Goal: Browse casually

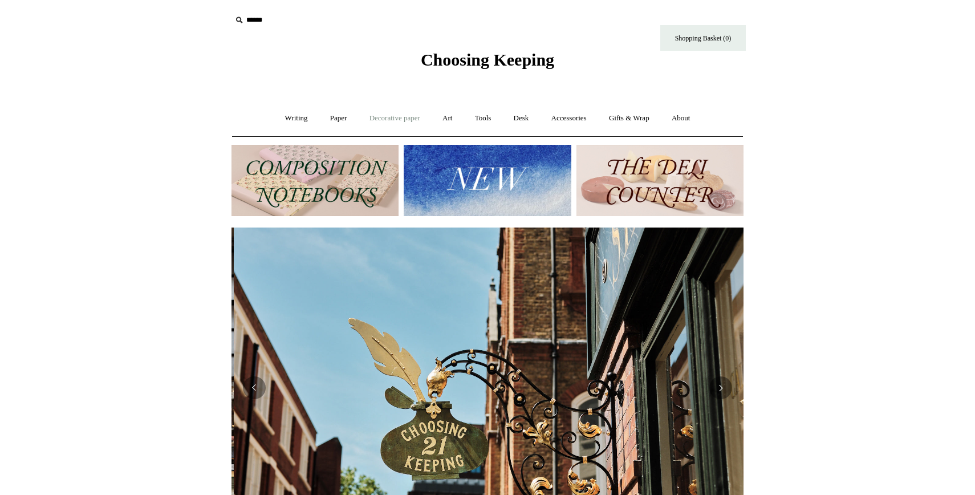
scroll to position [0, 512]
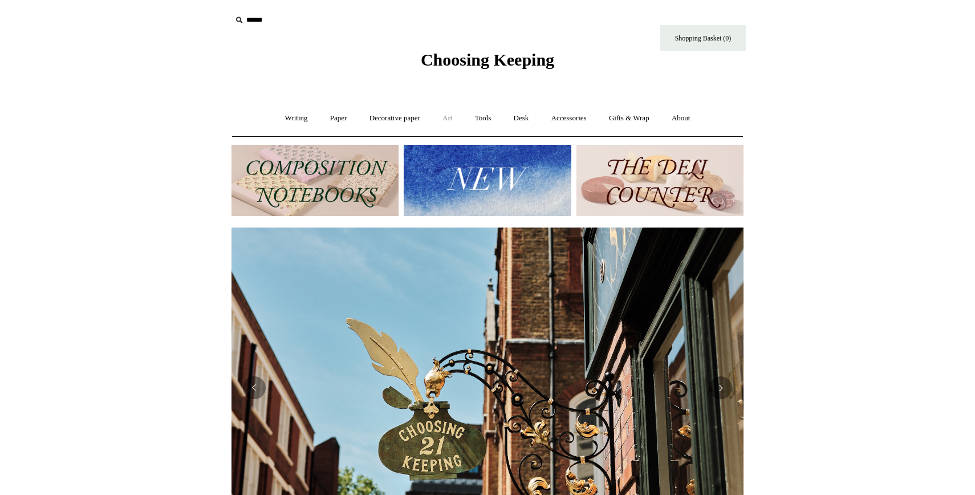
click at [452, 119] on link "Art +" at bounding box center [447, 118] width 30 height 30
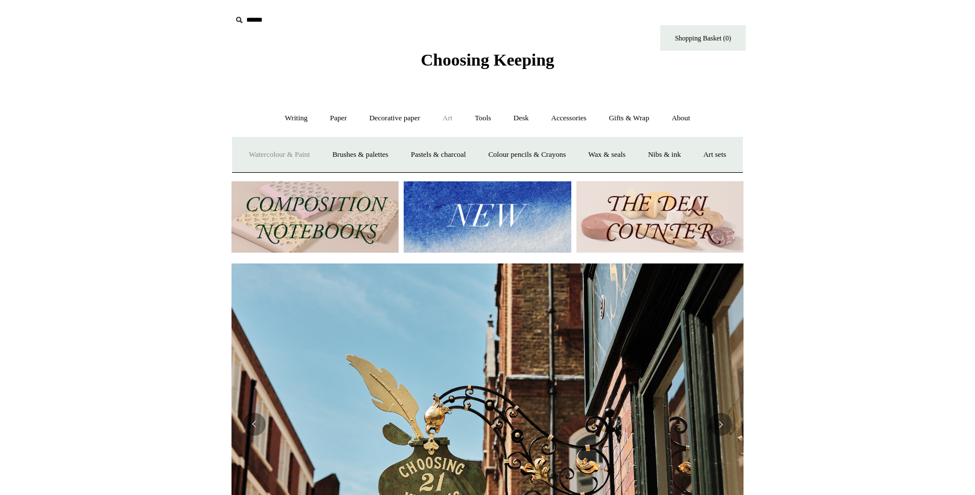
click at [305, 152] on link "Watercolour & Paint" at bounding box center [278, 155] width 81 height 30
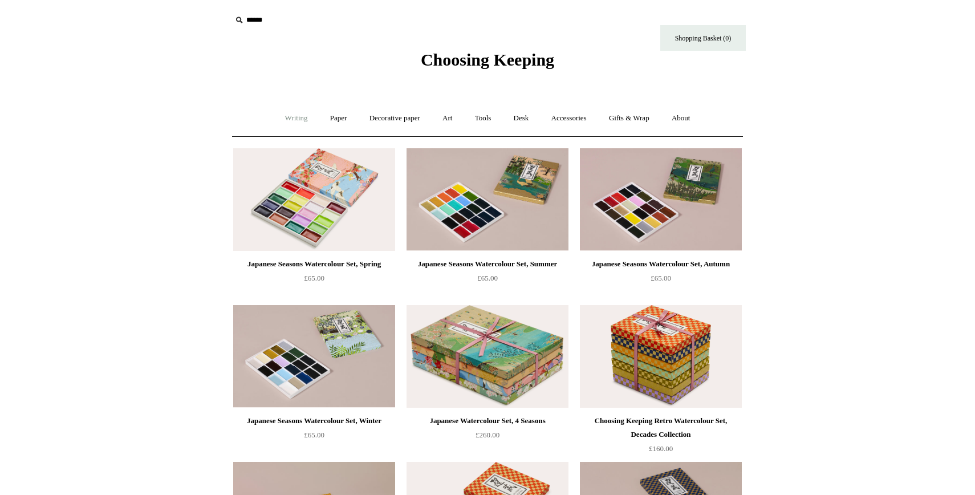
click at [286, 120] on link "Writing +" at bounding box center [296, 118] width 43 height 30
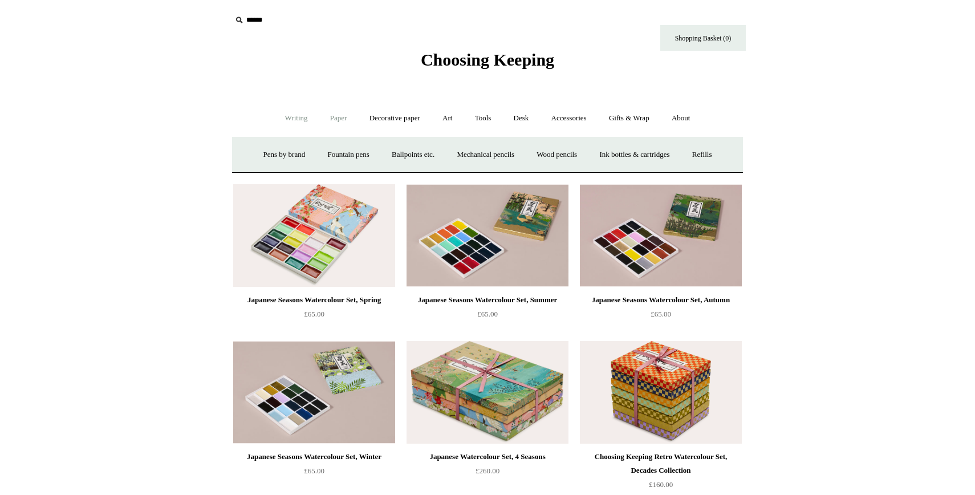
click at [335, 119] on link "Paper +" at bounding box center [339, 118] width 38 height 30
click at [483, 150] on link "Sketchbooks +" at bounding box center [470, 155] width 58 height 30
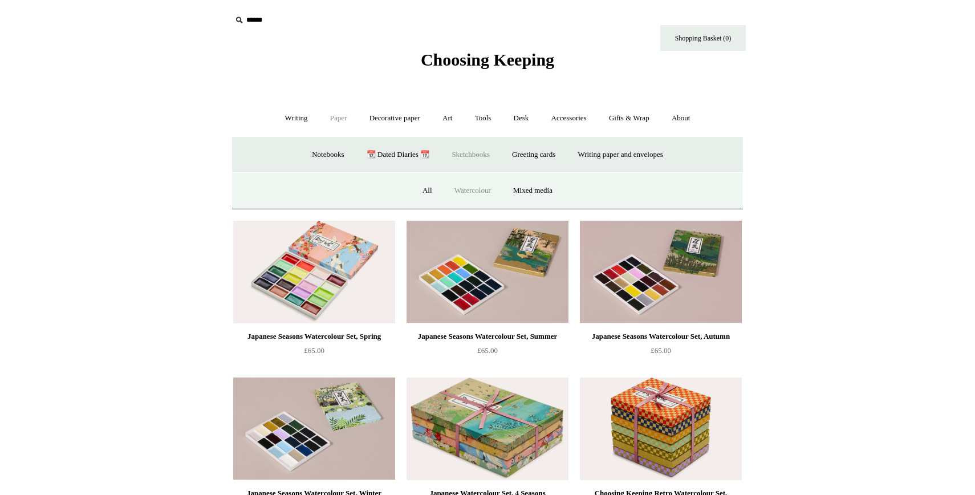
click at [468, 194] on link "Watercolour" at bounding box center [472, 191] width 57 height 30
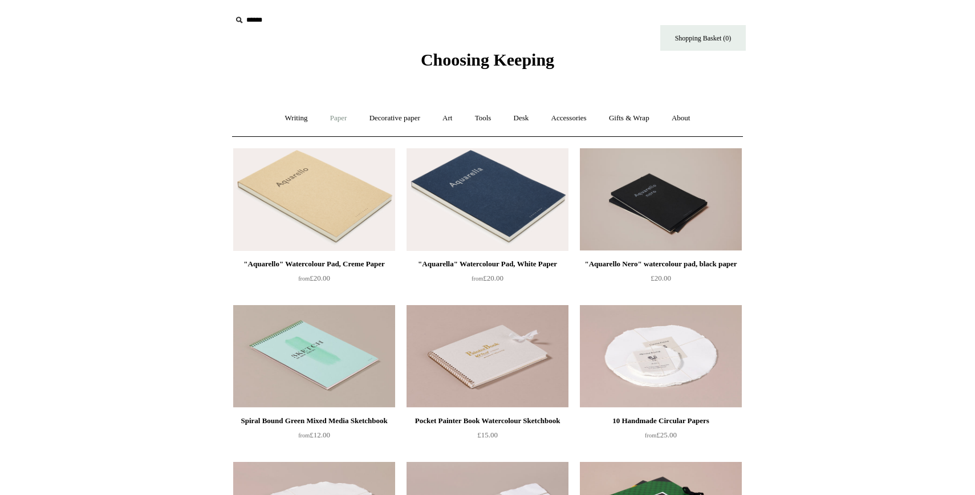
click at [331, 117] on link "Paper +" at bounding box center [339, 118] width 38 height 30
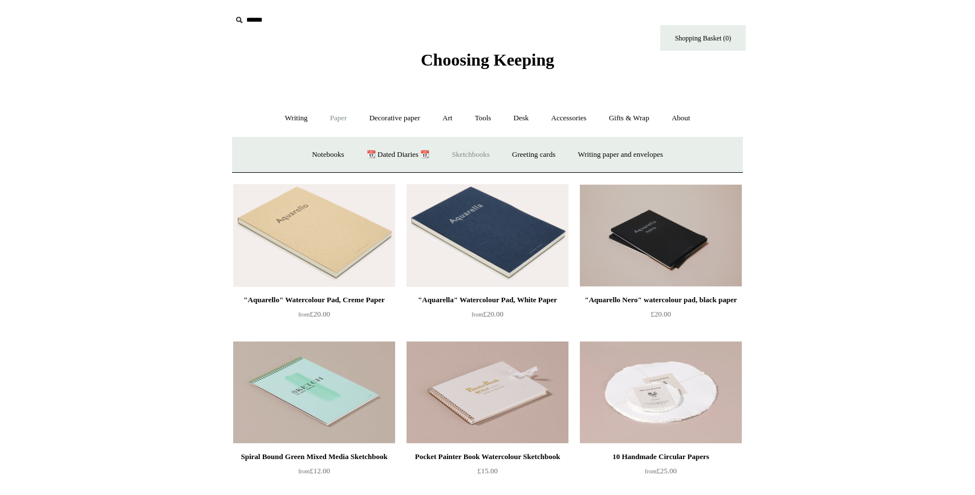
click at [475, 154] on link "Sketchbooks +" at bounding box center [470, 155] width 58 height 30
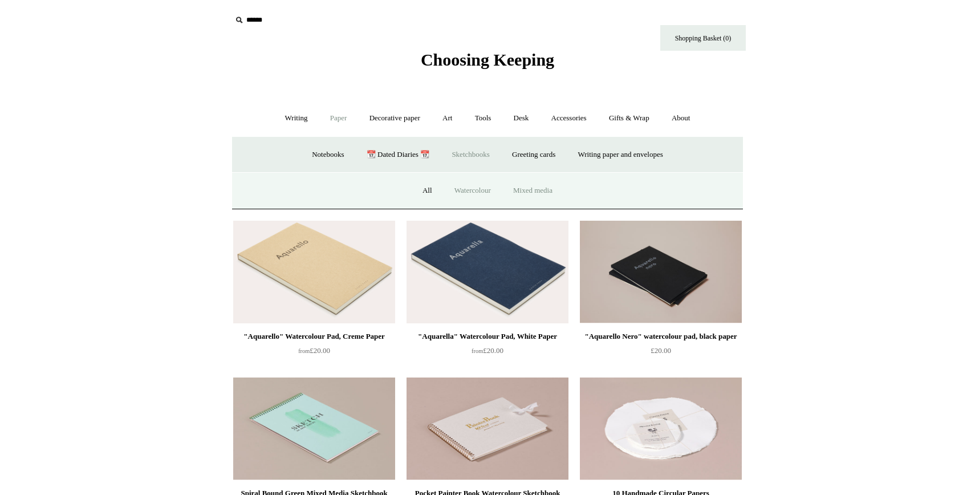
click at [524, 187] on link "Mixed media" at bounding box center [533, 191] width 60 height 30
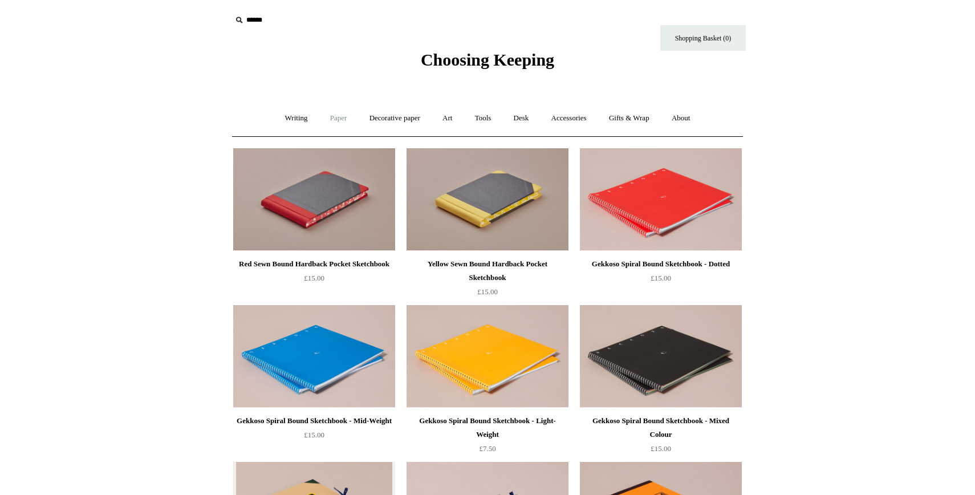
click at [332, 119] on link "Paper +" at bounding box center [339, 118] width 38 height 30
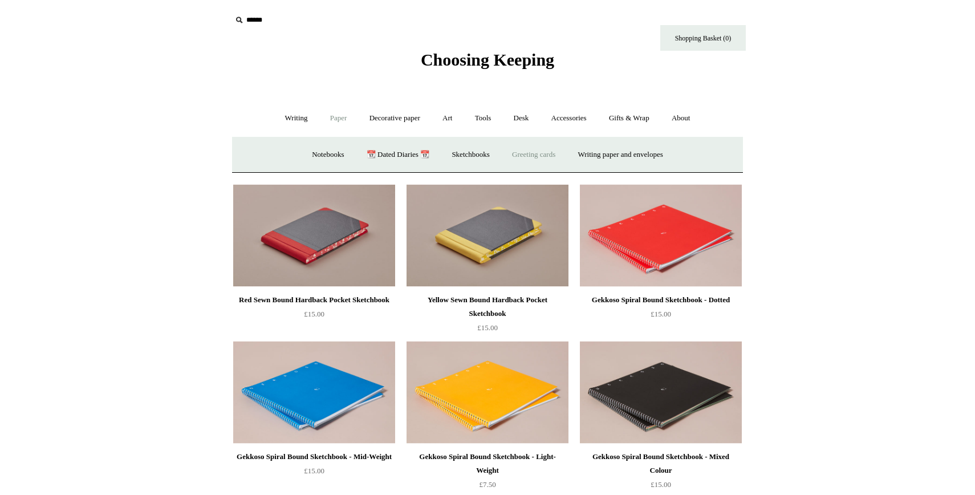
click at [543, 156] on link "Greeting cards +" at bounding box center [534, 155] width 64 height 30
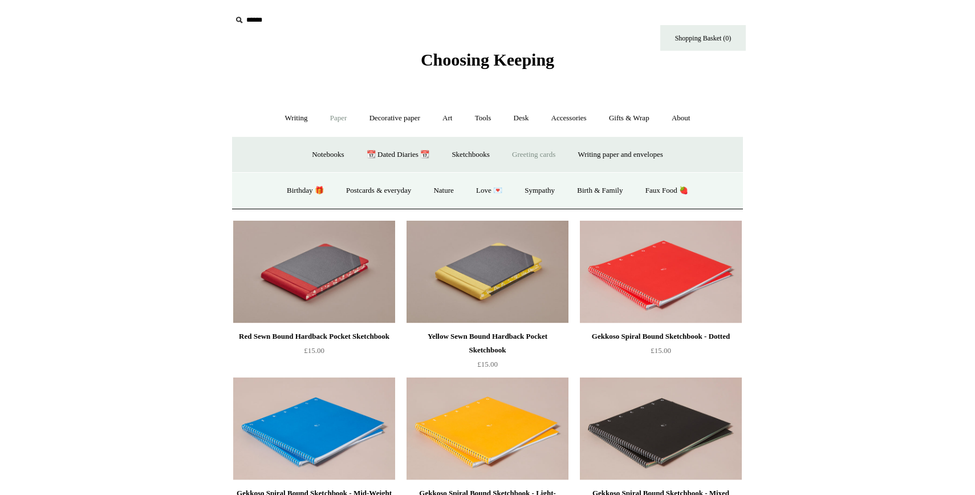
click at [545, 160] on link "Greeting cards -" at bounding box center [534, 155] width 64 height 30
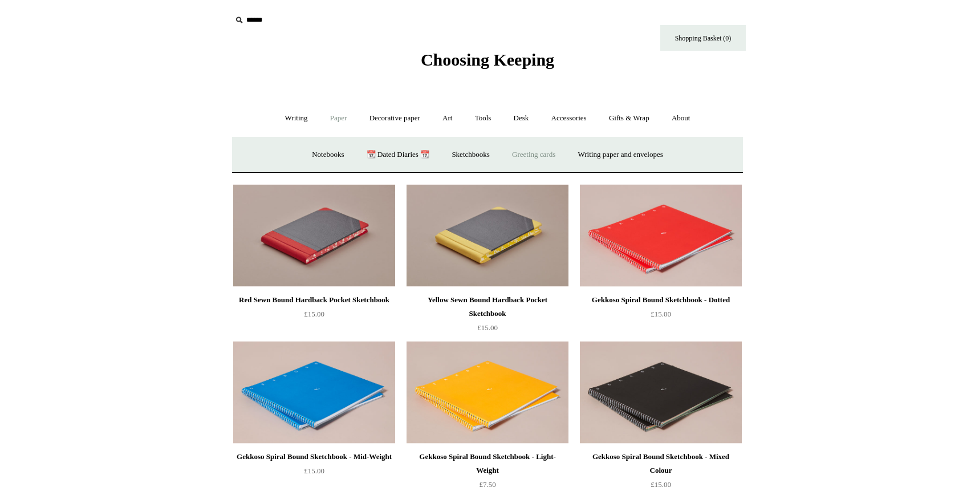
click at [545, 160] on link "Greeting cards +" at bounding box center [534, 155] width 64 height 30
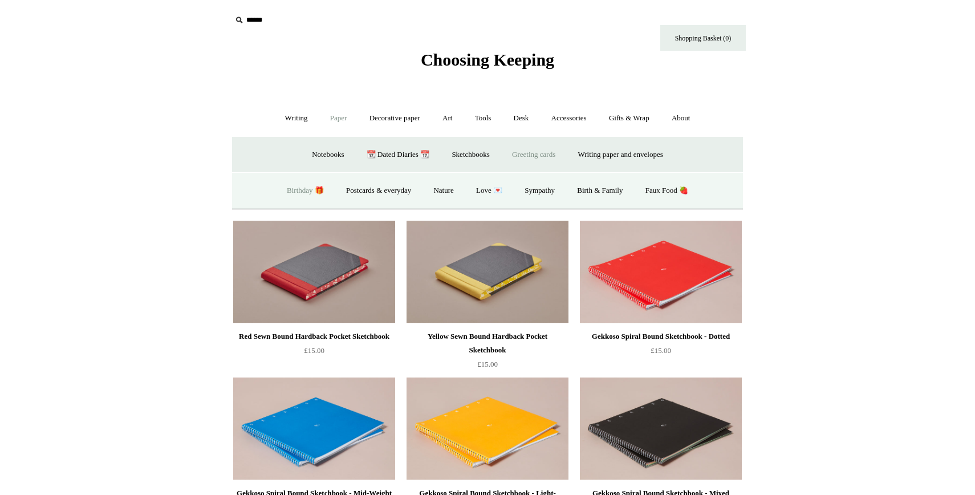
click at [293, 194] on link "Birthday 🎁" at bounding box center [305, 191] width 58 height 30
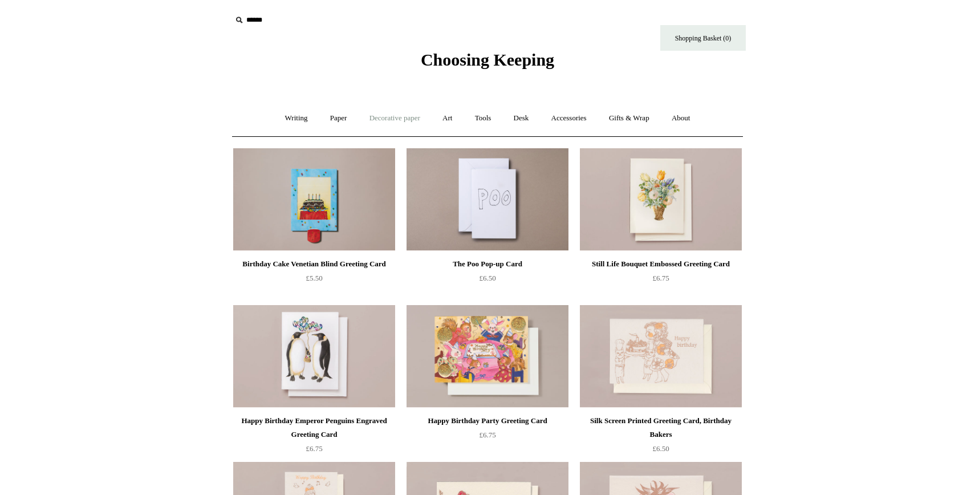
click at [403, 121] on link "Decorative paper +" at bounding box center [394, 118] width 71 height 30
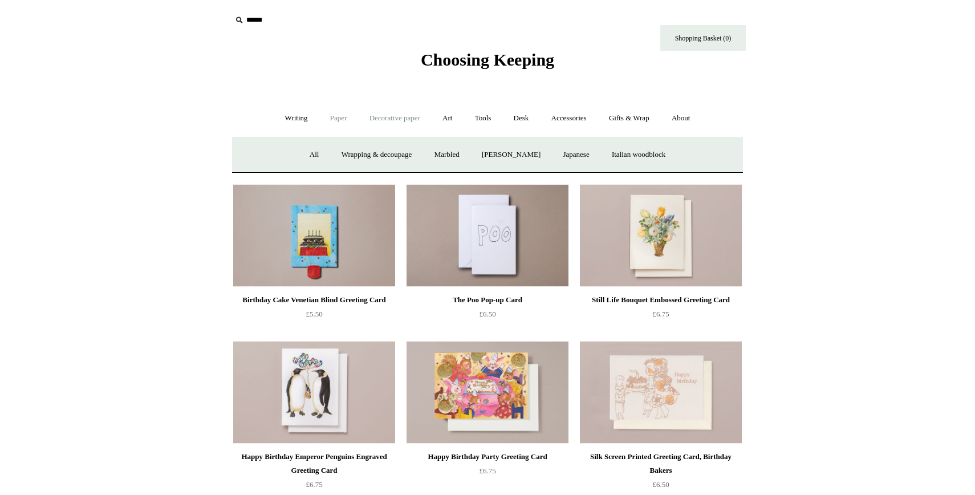
click at [323, 119] on link "Paper +" at bounding box center [339, 118] width 38 height 30
click at [509, 156] on link "Greeting cards +" at bounding box center [534, 155] width 64 height 30
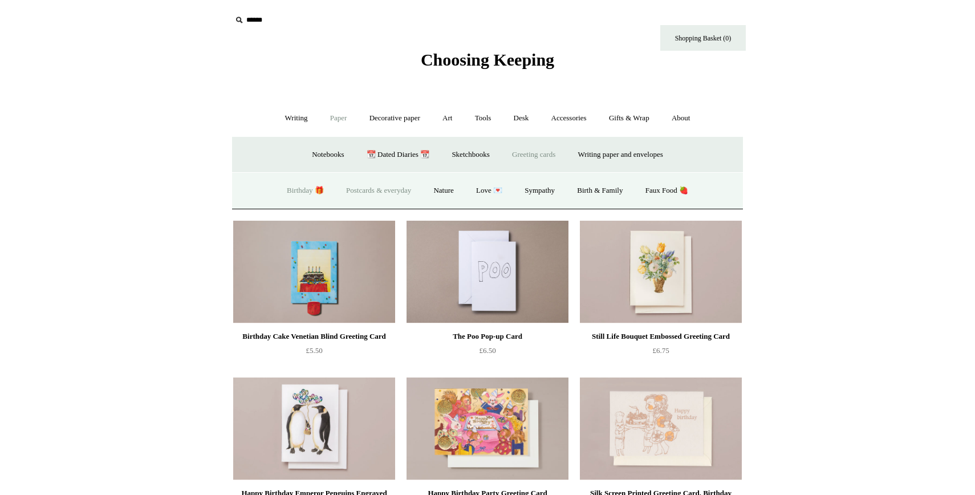
click at [401, 197] on link "Postcards & everyday" at bounding box center [378, 191] width 85 height 30
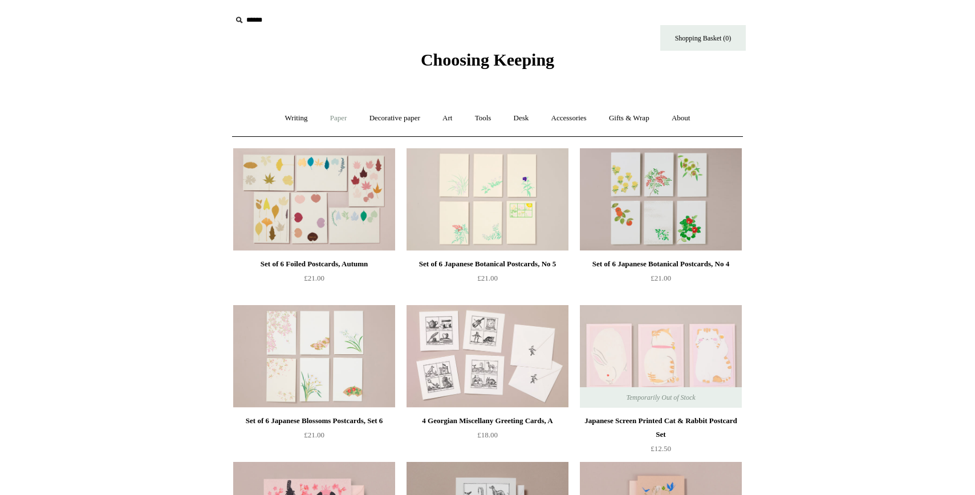
click at [329, 121] on link "Paper +" at bounding box center [339, 118] width 38 height 30
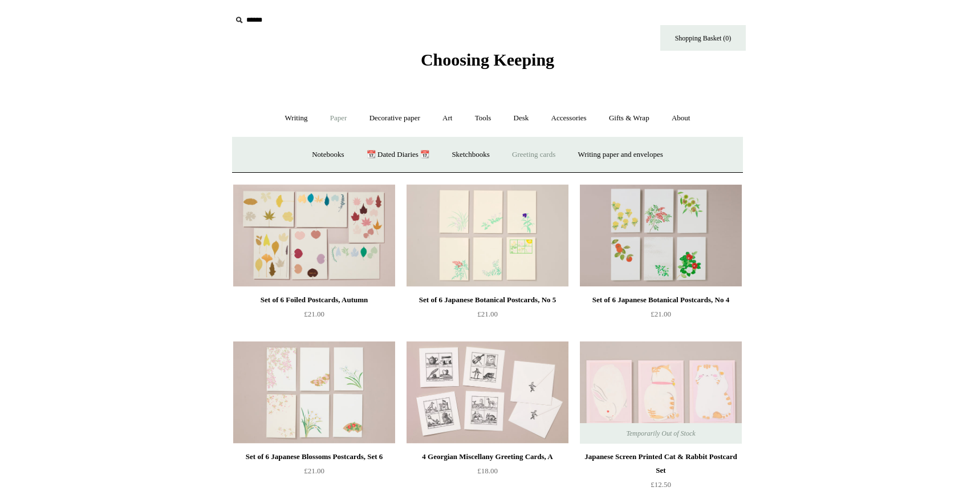
click at [512, 157] on link "Greeting cards +" at bounding box center [534, 155] width 64 height 30
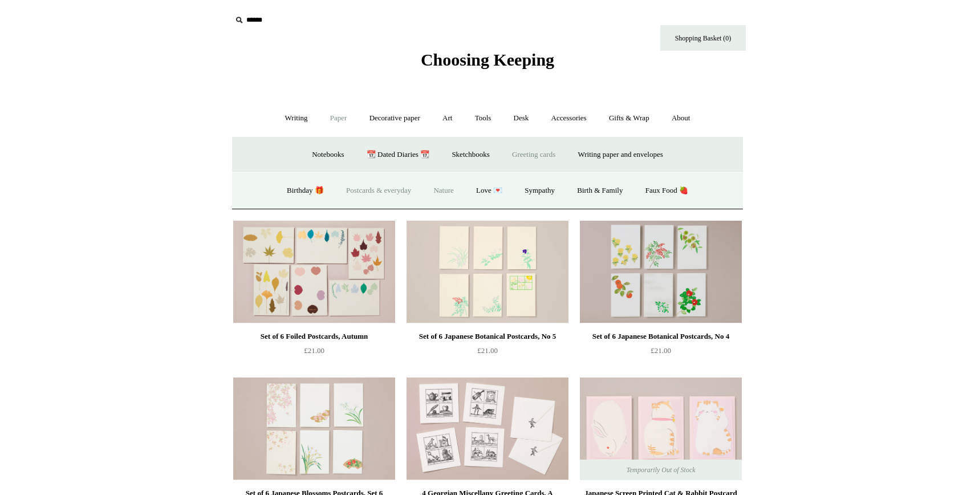
click at [447, 191] on link "Nature" at bounding box center [443, 191] width 40 height 30
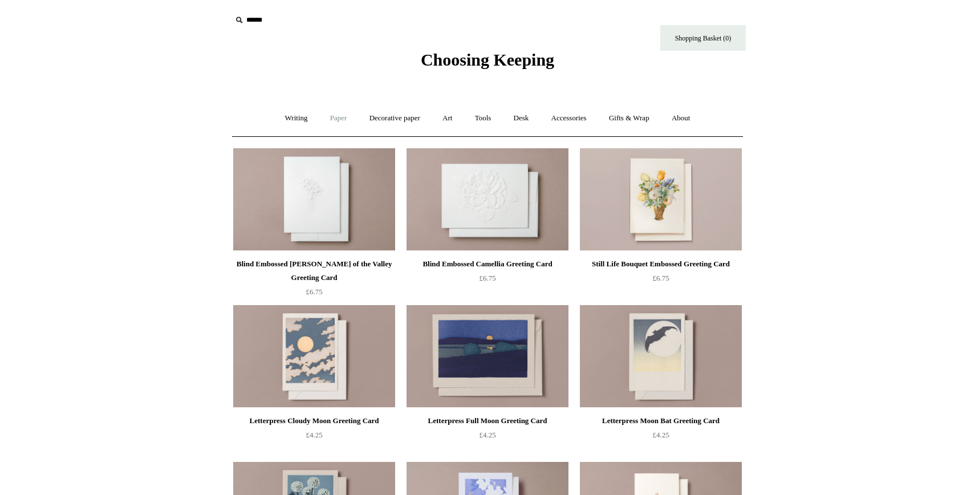
click at [342, 116] on link "Paper +" at bounding box center [339, 118] width 38 height 30
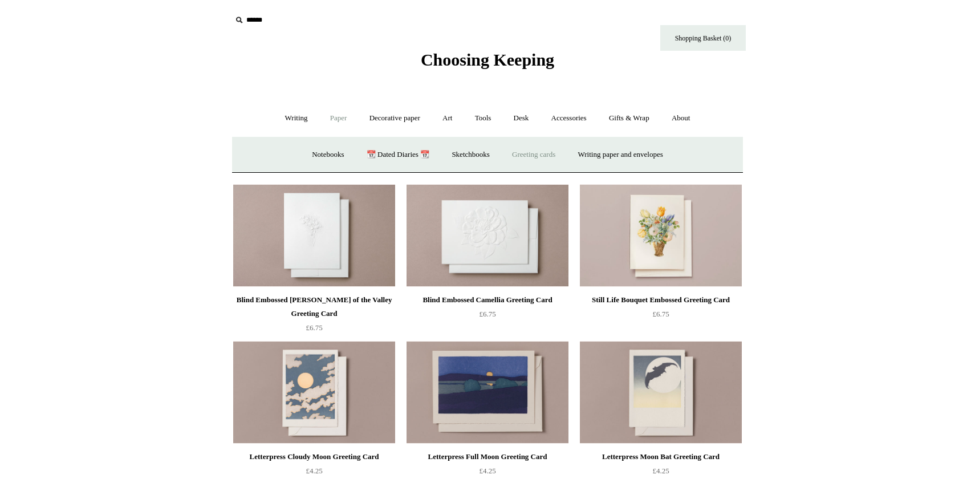
click at [530, 154] on link "Greeting cards +" at bounding box center [534, 155] width 64 height 30
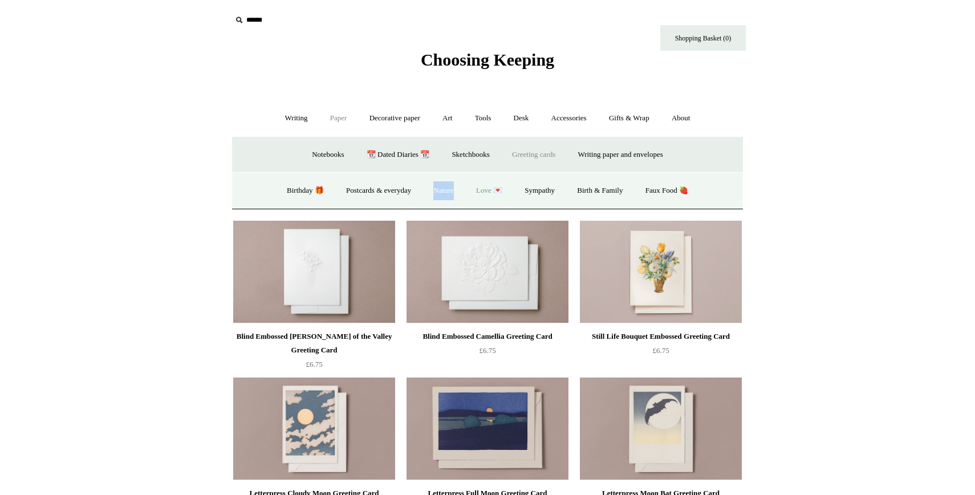
click at [485, 193] on link "Love 💌" at bounding box center [489, 191] width 47 height 30
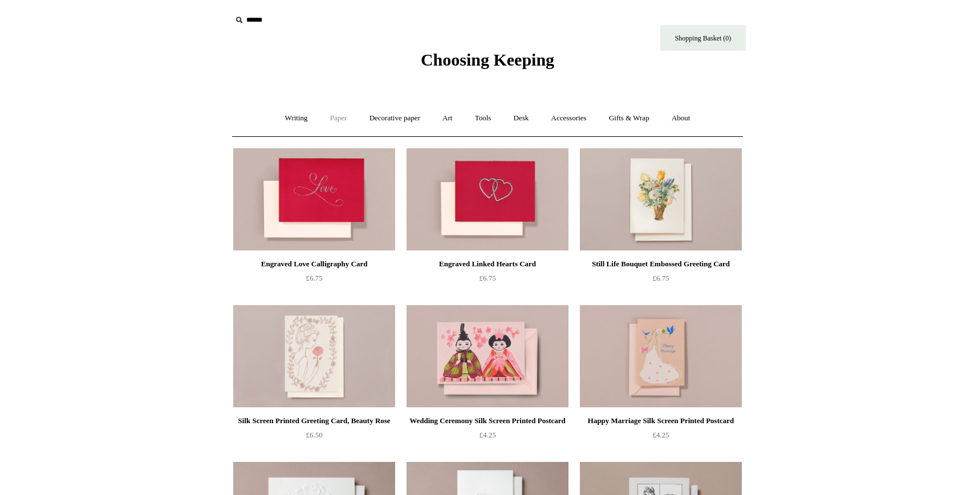
click at [327, 116] on link "Paper +" at bounding box center [339, 118] width 38 height 30
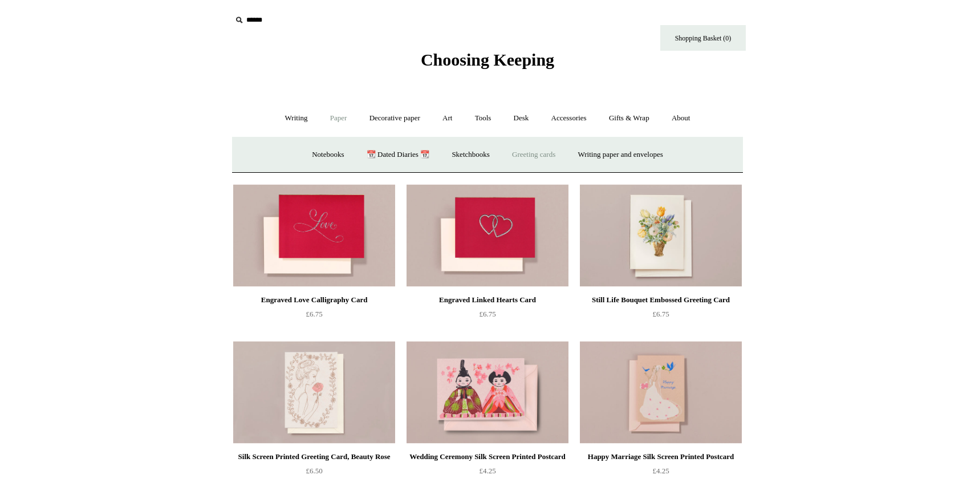
click at [538, 157] on link "Greeting cards +" at bounding box center [534, 155] width 64 height 30
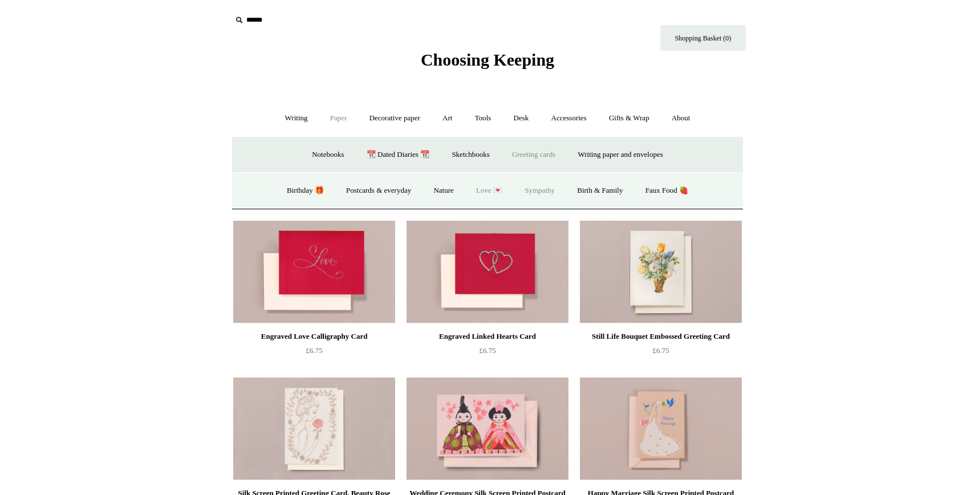
click at [544, 189] on link "Sympathy" at bounding box center [539, 191] width 51 height 30
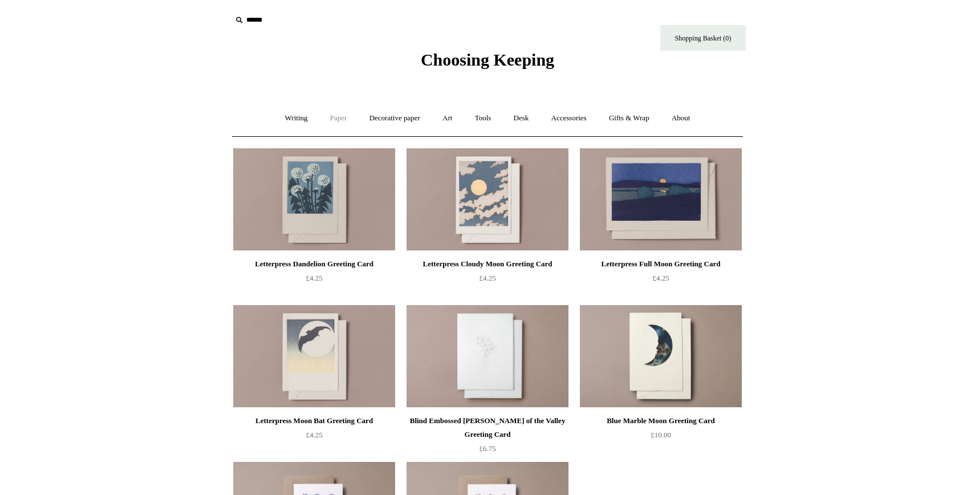
click at [337, 117] on link "Paper +" at bounding box center [339, 118] width 38 height 30
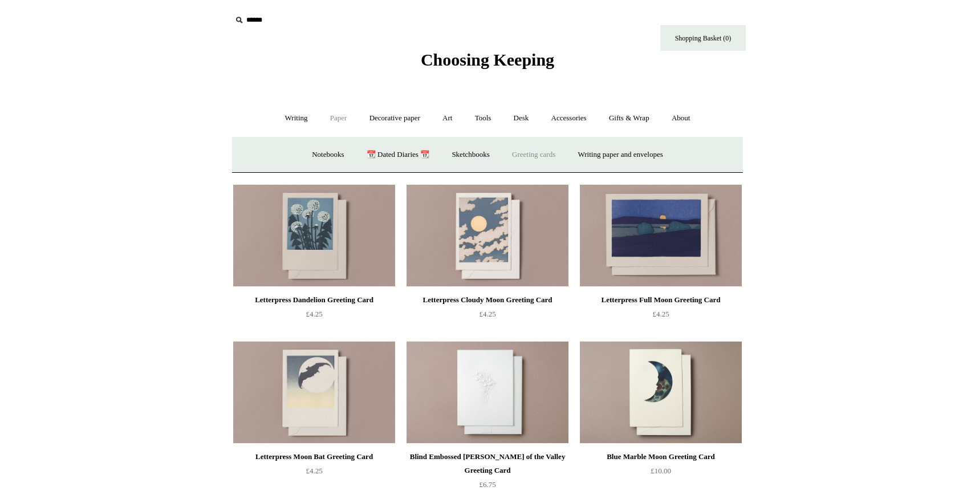
click at [543, 155] on link "Greeting cards +" at bounding box center [534, 155] width 64 height 30
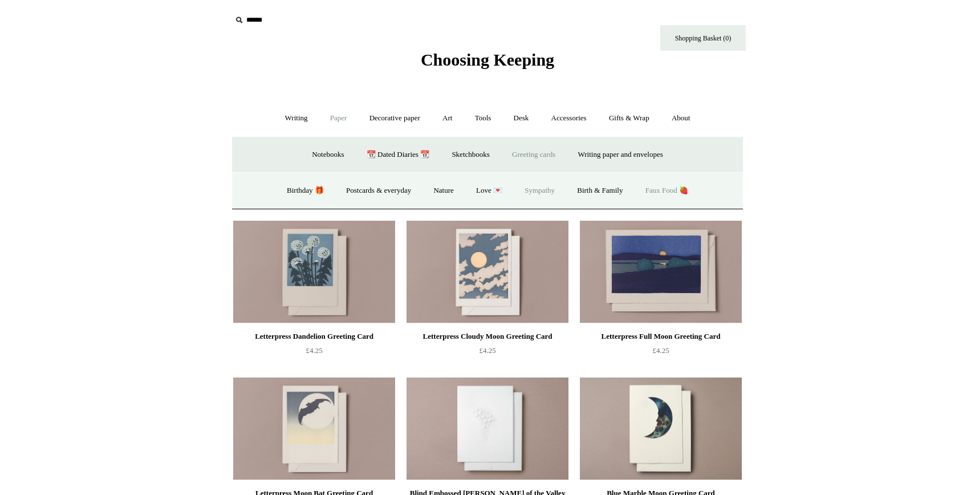
click at [667, 191] on link "Faux Food 🍓" at bounding box center [666, 191] width 63 height 30
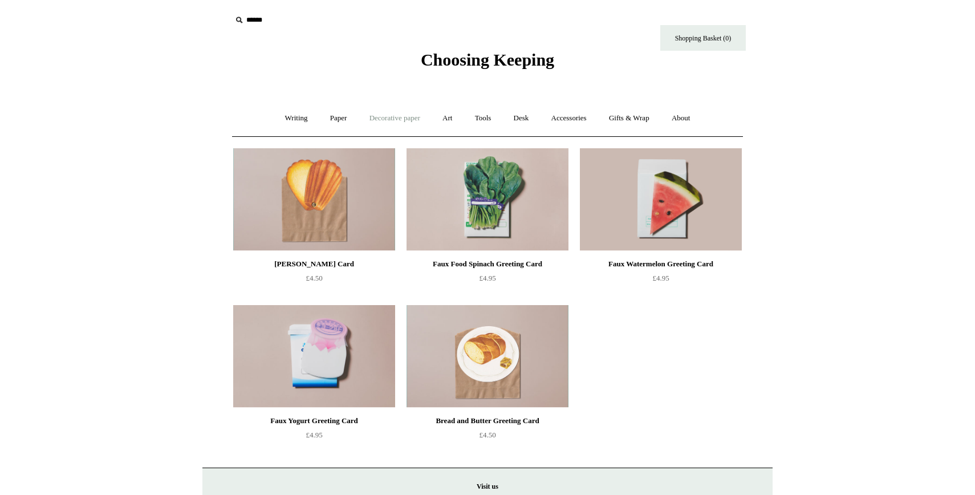
click at [369, 112] on link "Decorative paper +" at bounding box center [394, 118] width 71 height 30
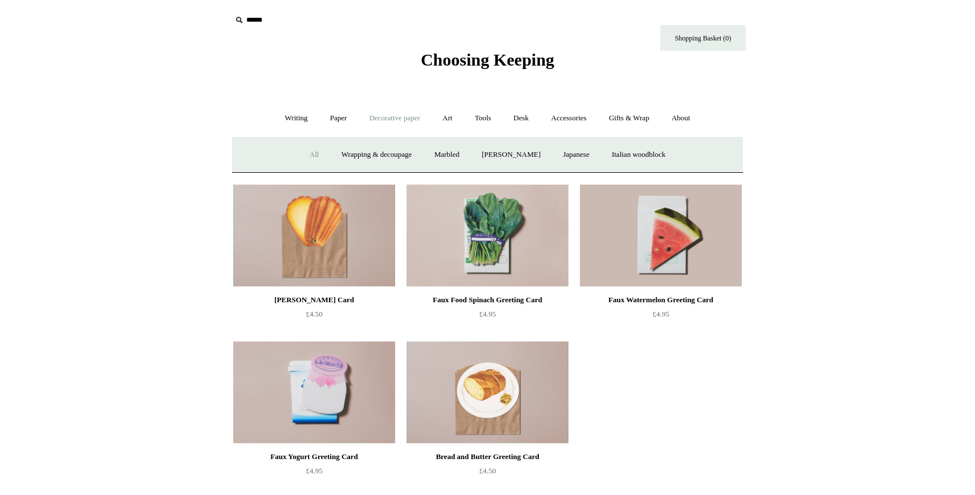
click at [299, 155] on link "All" at bounding box center [314, 155] width 30 height 30
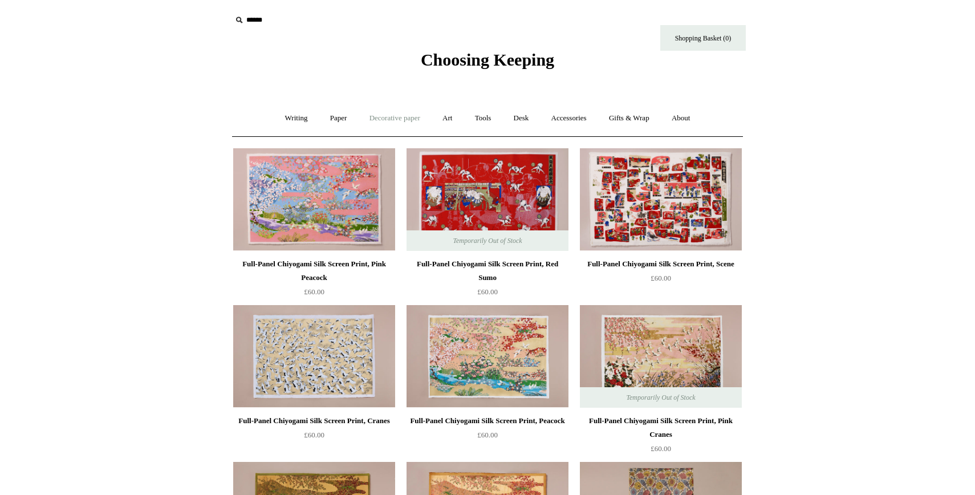
click at [397, 113] on link "Decorative paper +" at bounding box center [394, 118] width 71 height 30
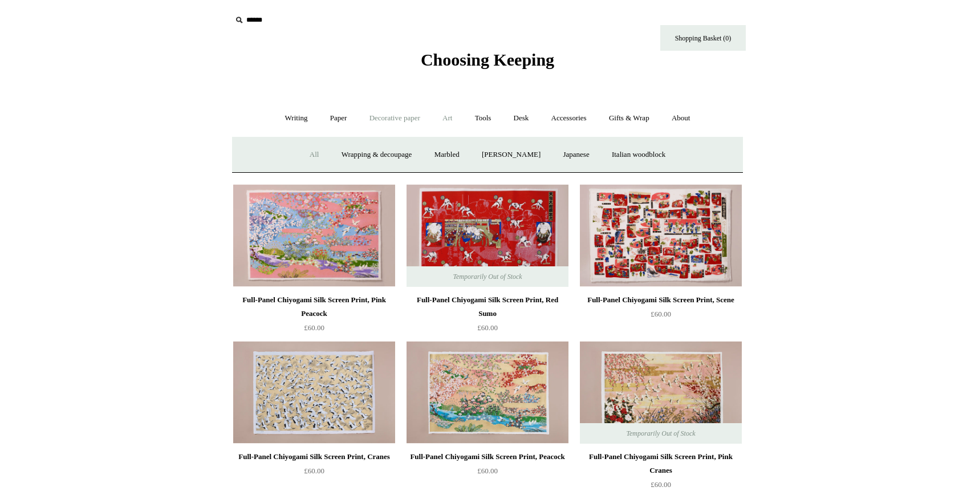
click at [447, 123] on link "Art +" at bounding box center [447, 118] width 30 height 30
click at [396, 157] on link "Brushes & palettes" at bounding box center [360, 155] width 76 height 30
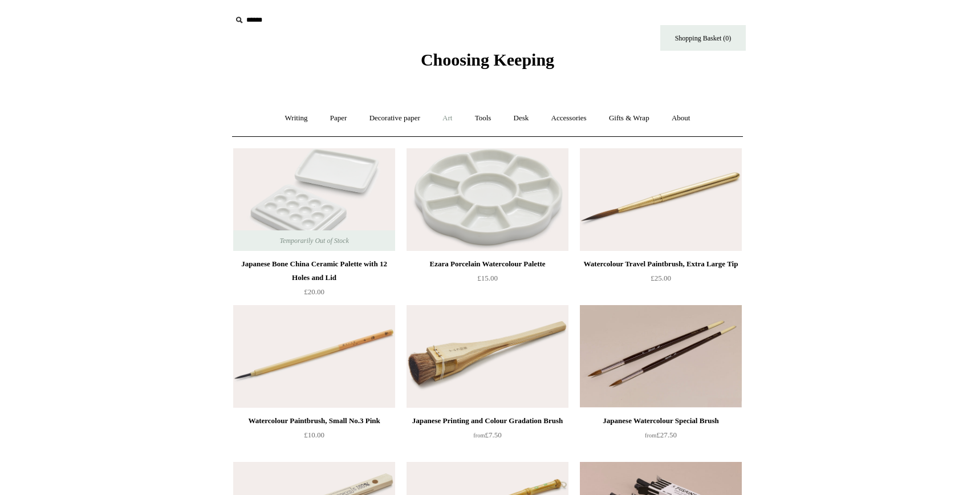
click at [454, 121] on link "Art +" at bounding box center [447, 118] width 30 height 30
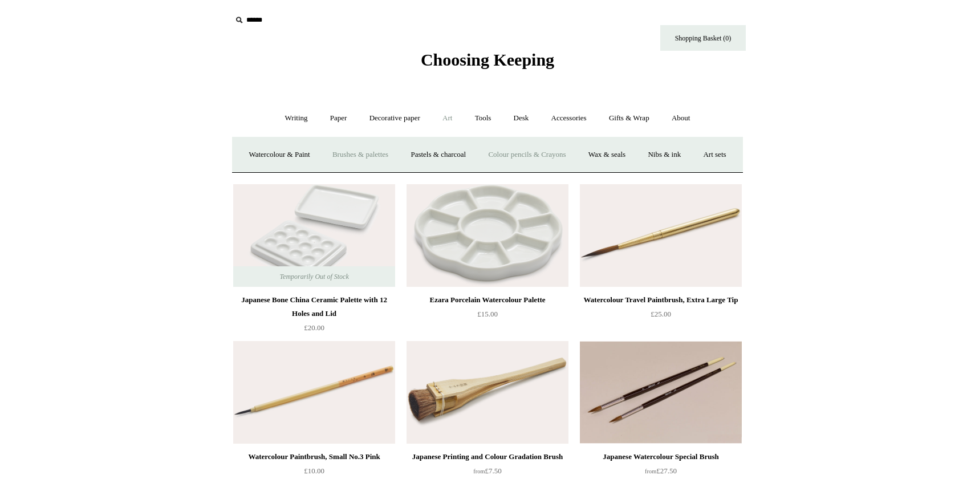
click at [572, 158] on link "Colour pencils & Crayons" at bounding box center [527, 155] width 98 height 30
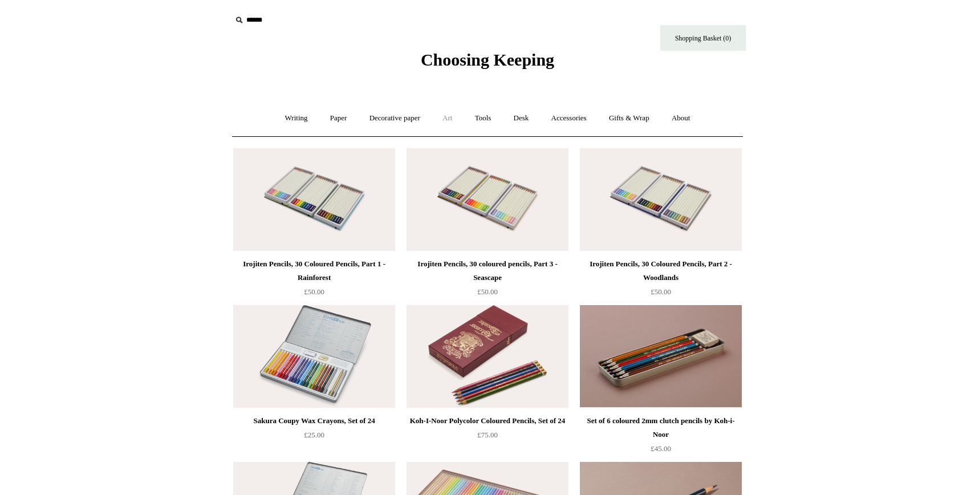
click at [450, 119] on link "Art +" at bounding box center [447, 118] width 30 height 30
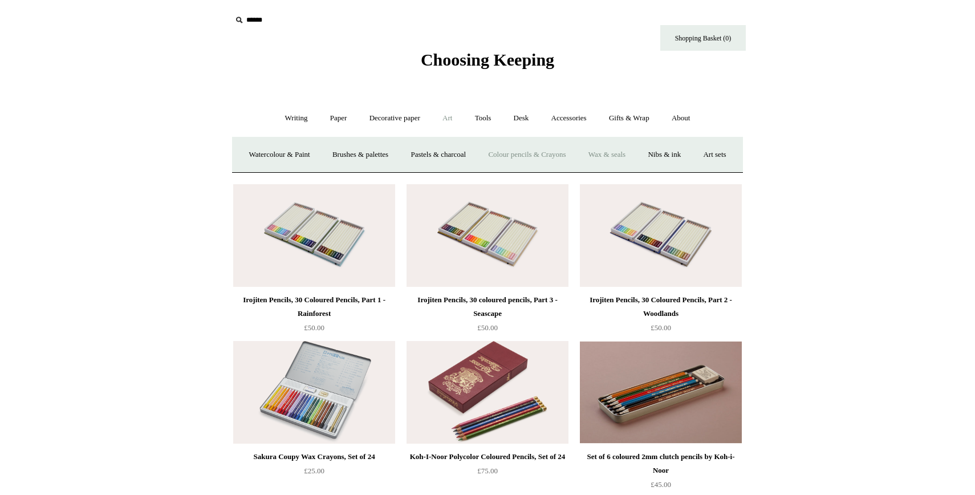
click at [635, 150] on link "Wax & seals" at bounding box center [607, 155] width 58 height 30
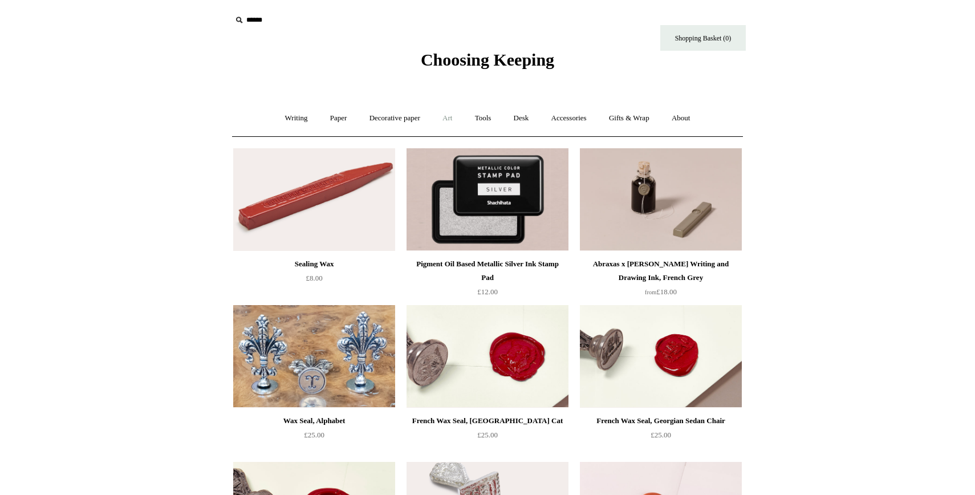
click at [451, 120] on link "Art +" at bounding box center [447, 118] width 30 height 30
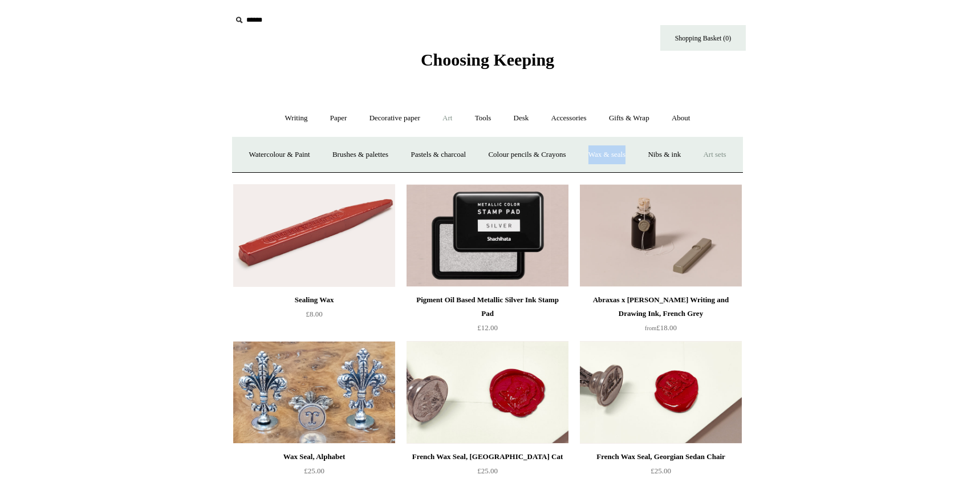
click at [692, 170] on link "Art sets" at bounding box center [713, 155] width 43 height 30
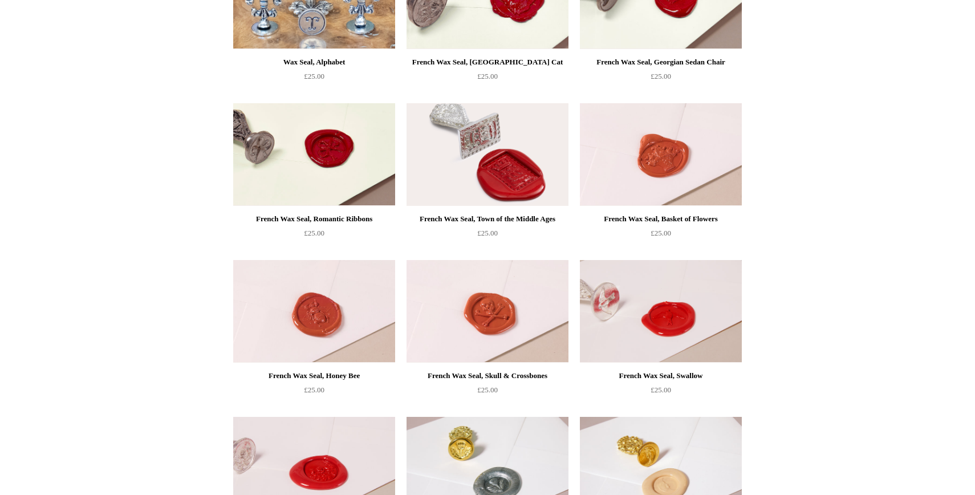
scroll to position [309, 0]
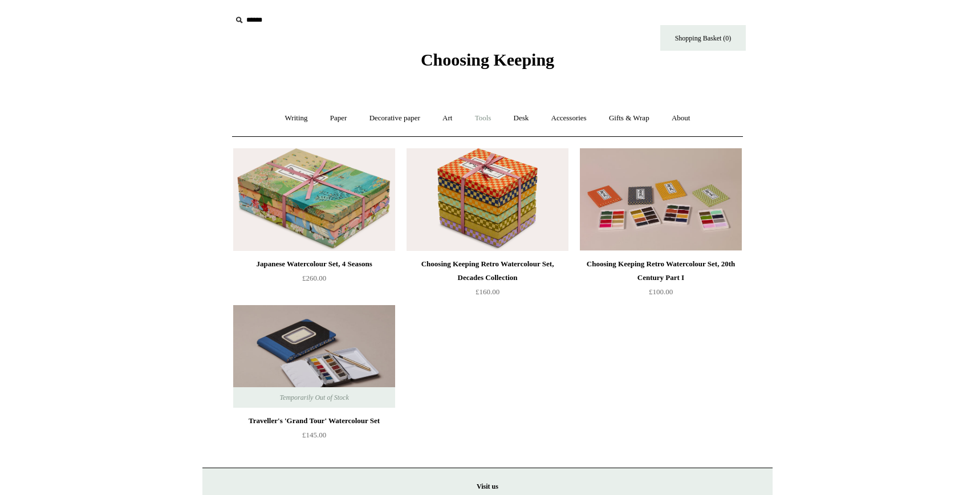
click at [487, 115] on link "Tools +" at bounding box center [482, 118] width 37 height 30
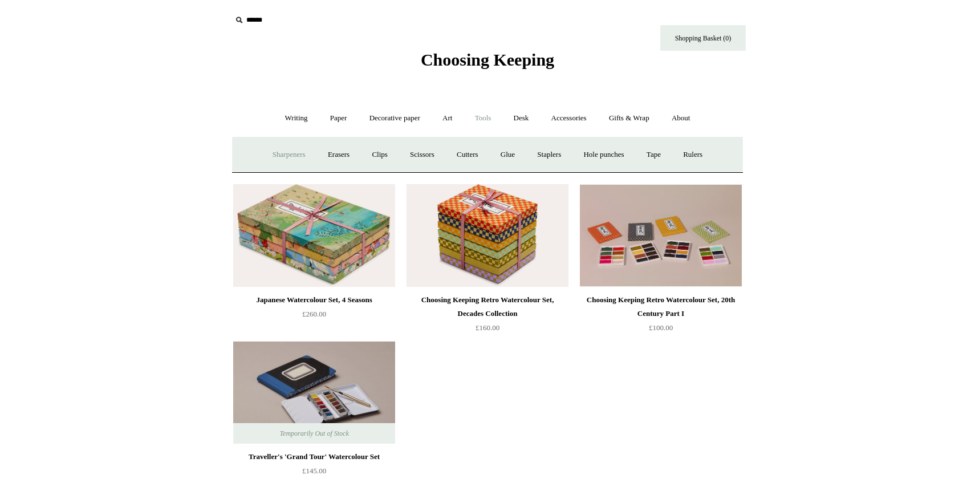
click at [278, 149] on link "Sharpeners" at bounding box center [289, 155] width 54 height 30
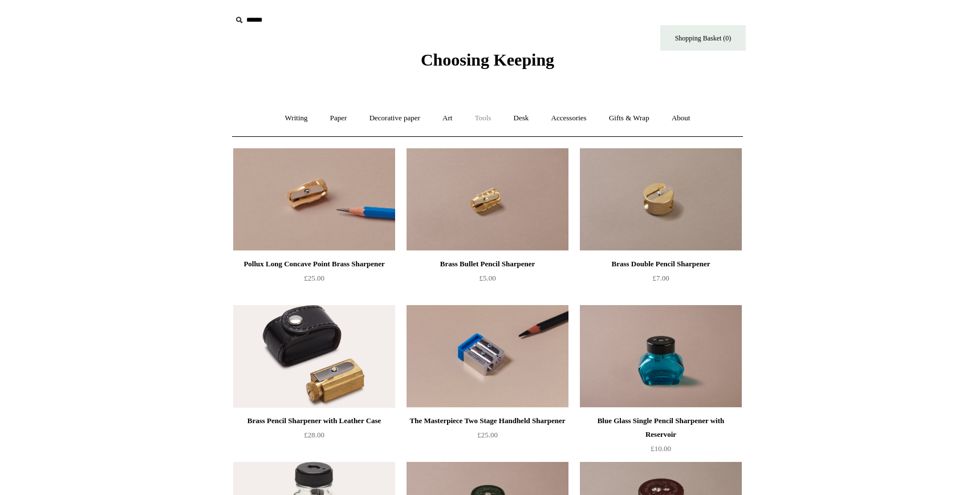
click at [482, 120] on link "Tools +" at bounding box center [482, 118] width 37 height 30
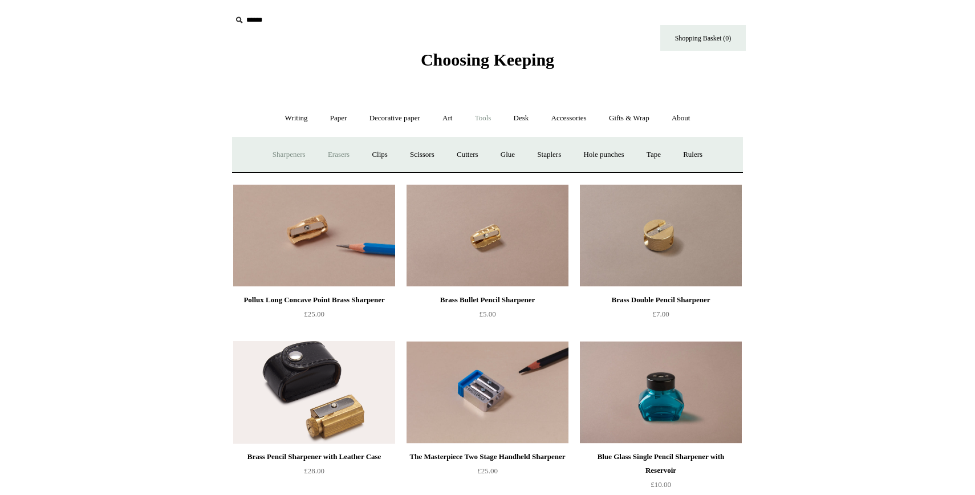
click at [337, 152] on link "Erasers" at bounding box center [338, 155] width 42 height 30
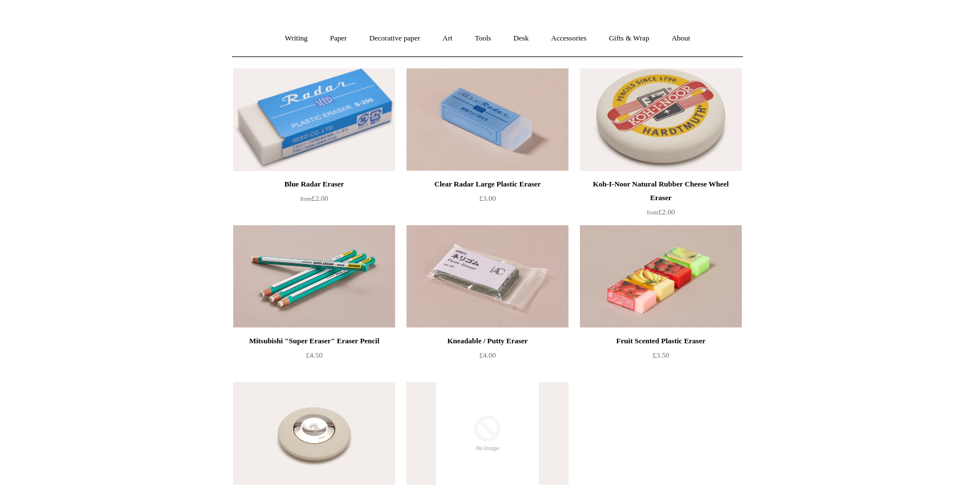
scroll to position [19, 0]
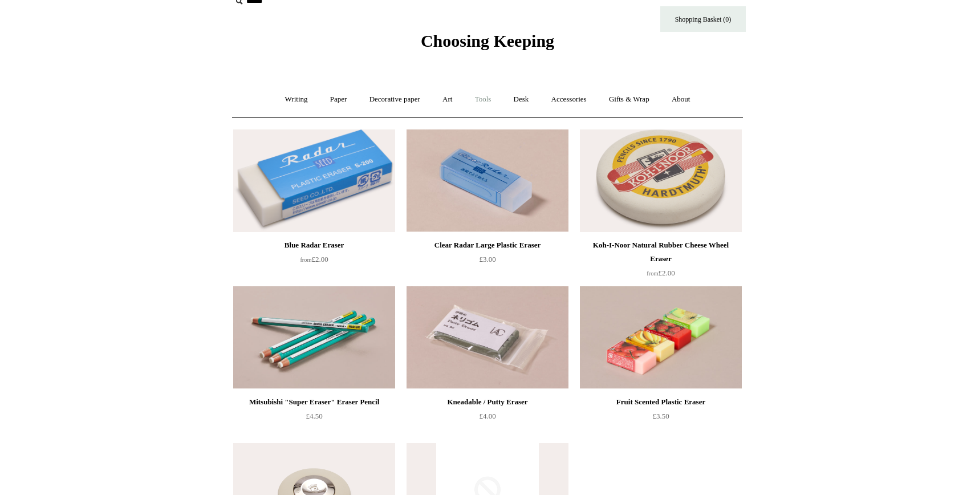
click at [486, 102] on link "Tools +" at bounding box center [482, 99] width 37 height 30
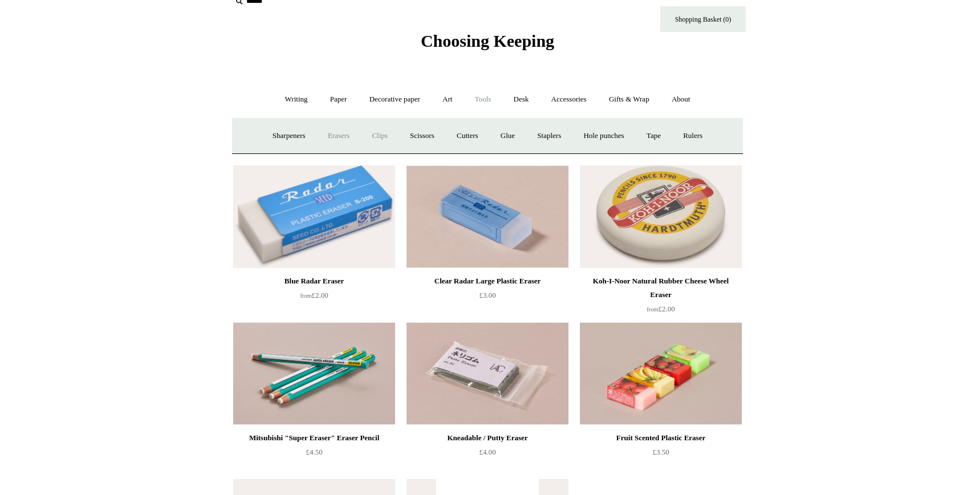
click at [382, 137] on link "Clips +" at bounding box center [379, 136] width 36 height 30
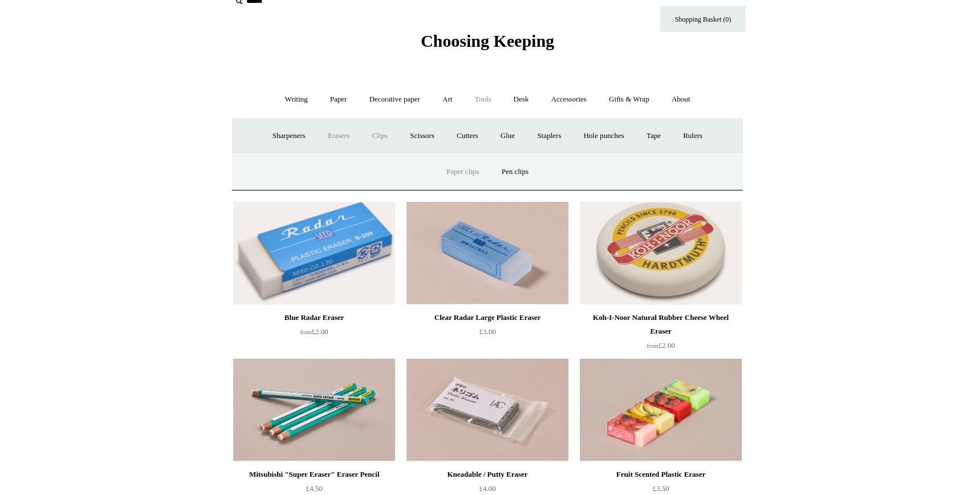
click at [466, 169] on link "Paper clips" at bounding box center [462, 172] width 53 height 30
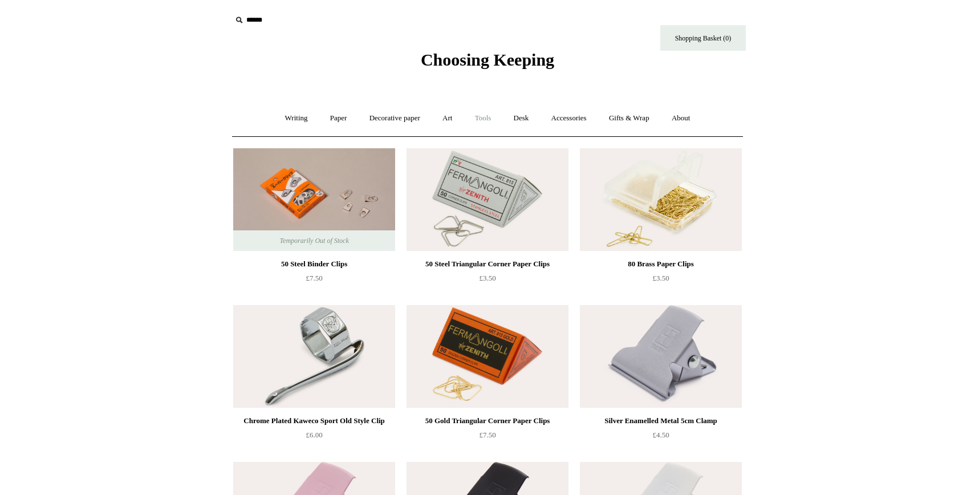
click at [487, 116] on link "Tools +" at bounding box center [482, 118] width 37 height 30
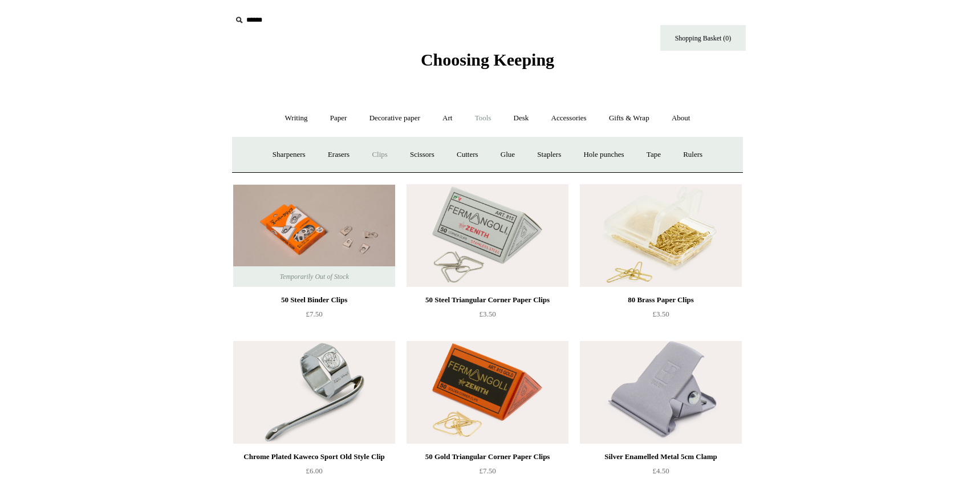
click at [380, 151] on link "Clips +" at bounding box center [379, 155] width 36 height 30
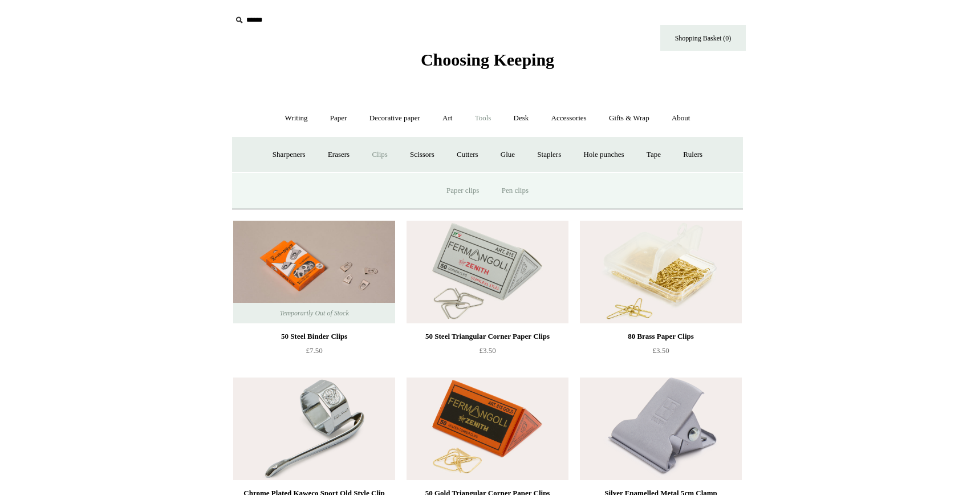
click at [516, 189] on link "Pen clips" at bounding box center [514, 191] width 47 height 30
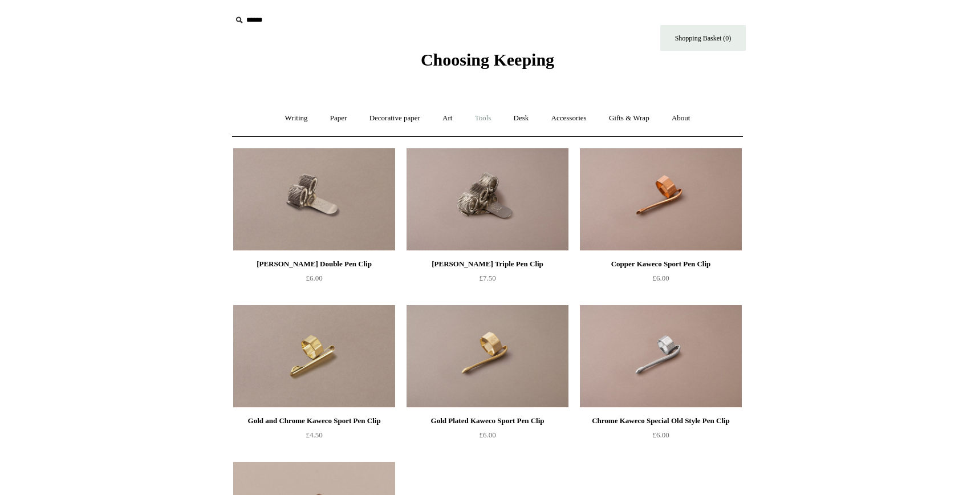
click at [476, 119] on link "Tools +" at bounding box center [482, 118] width 37 height 30
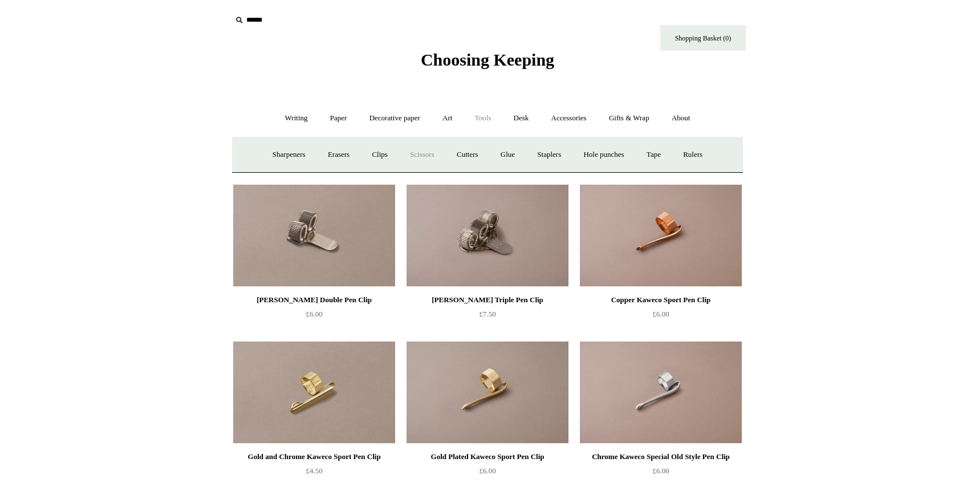
click at [427, 156] on link "Scissors" at bounding box center [421, 155] width 45 height 30
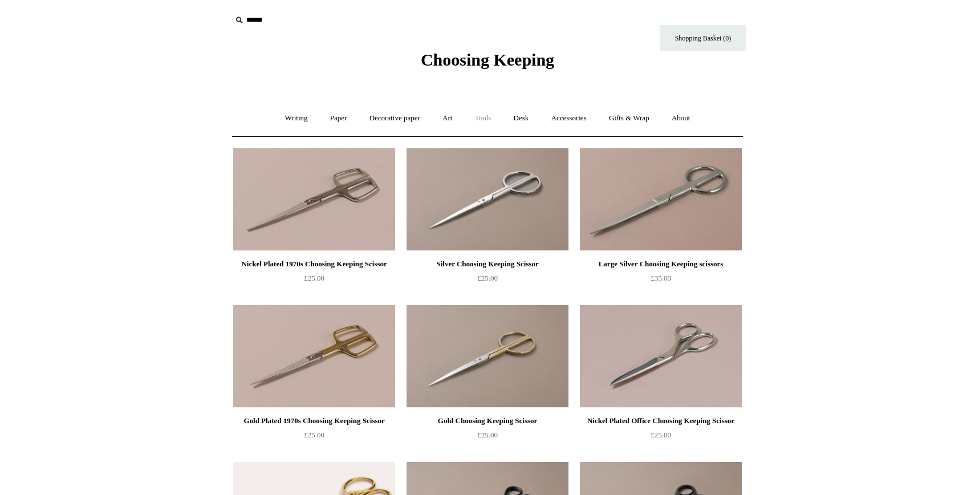
click at [487, 118] on link "Tools +" at bounding box center [482, 118] width 37 height 30
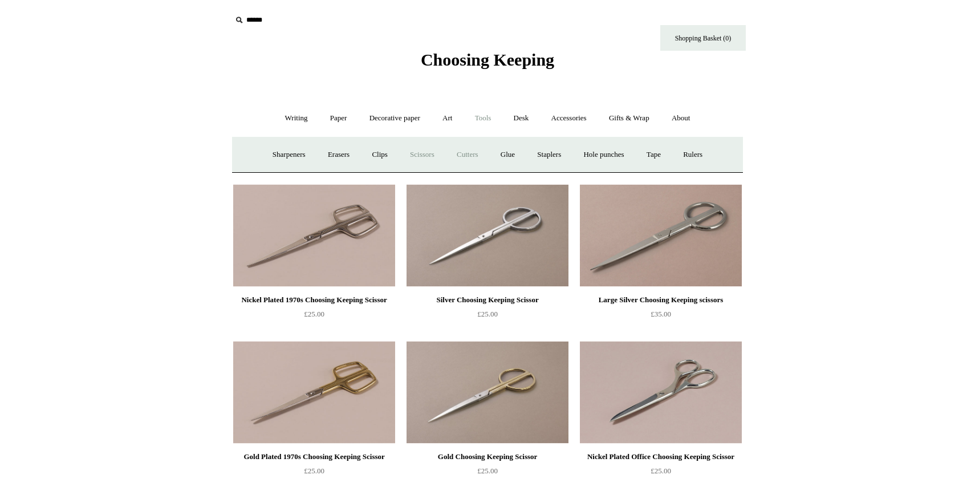
click at [465, 157] on link "Cutters" at bounding box center [467, 155] width 42 height 30
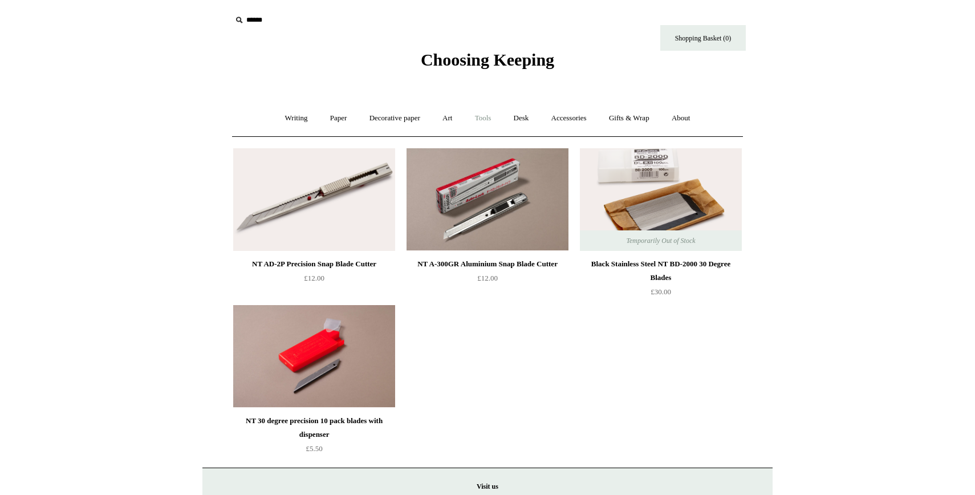
click at [483, 118] on link "Tools +" at bounding box center [482, 118] width 37 height 30
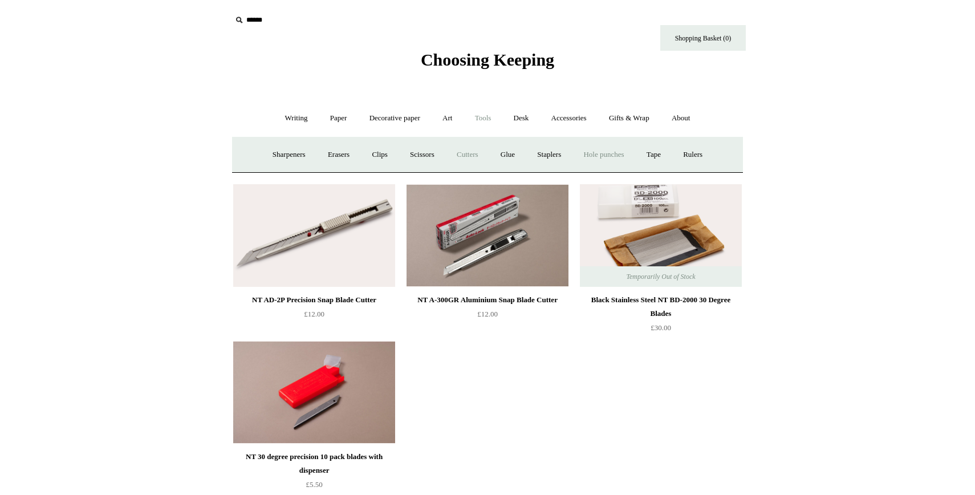
click at [618, 158] on link "Hole punches" at bounding box center [603, 155] width 61 height 30
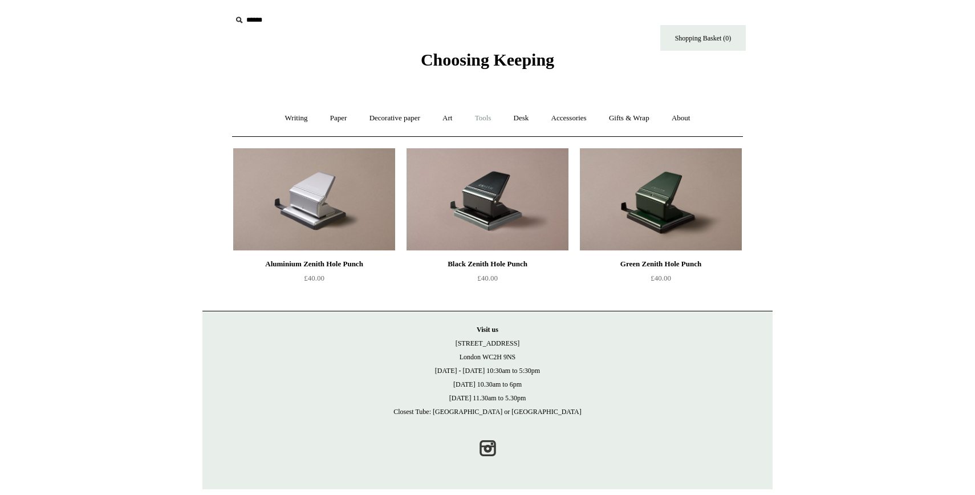
click at [485, 117] on link "Tools +" at bounding box center [482, 118] width 37 height 30
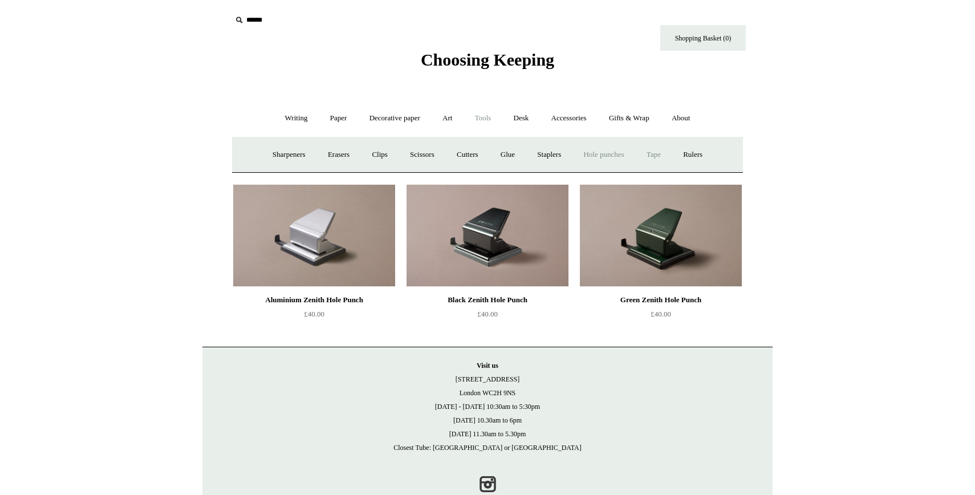
click at [668, 156] on link "Tape +" at bounding box center [653, 155] width 35 height 30
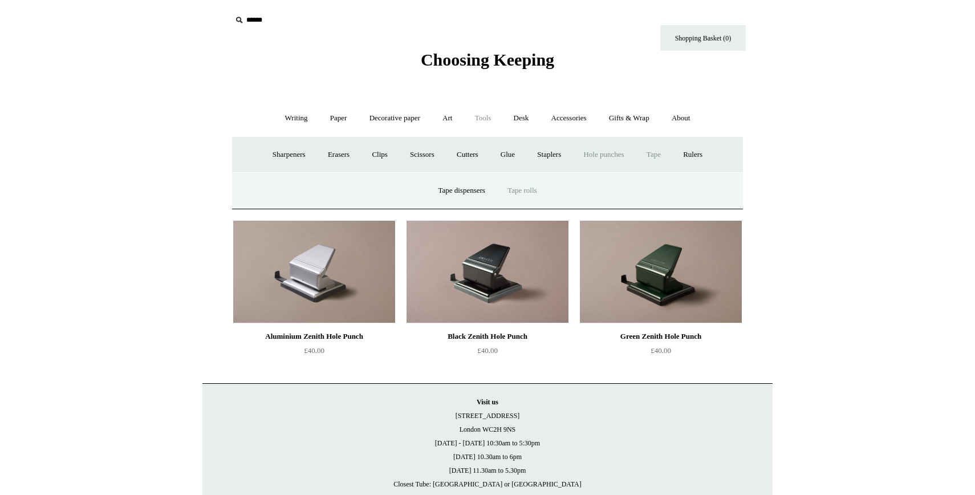
click at [526, 192] on link "Tape rolls" at bounding box center [522, 191] width 50 height 30
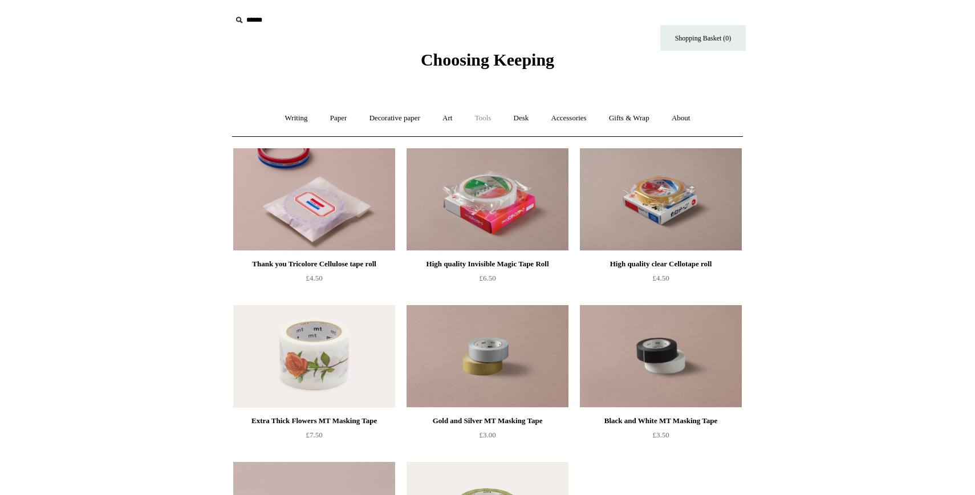
click at [490, 121] on link "Tools +" at bounding box center [482, 118] width 37 height 30
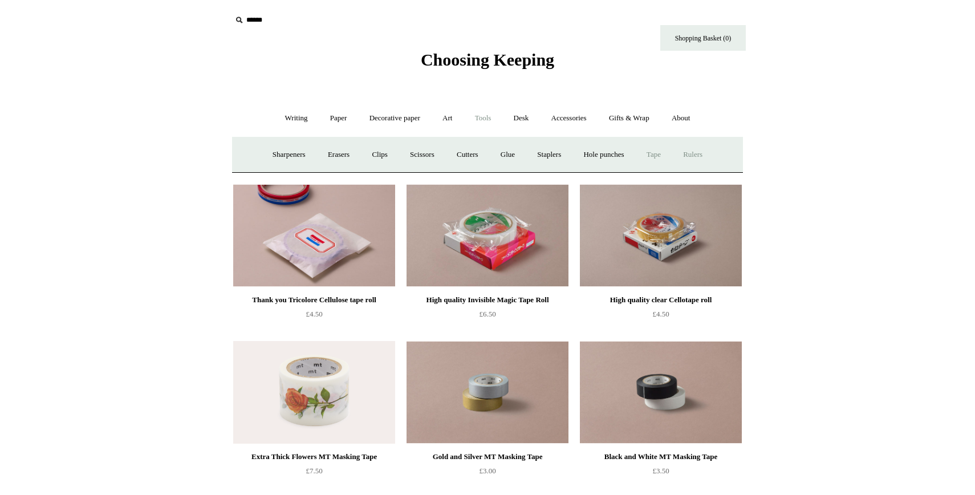
click at [703, 153] on link "Rulers" at bounding box center [692, 155] width 40 height 30
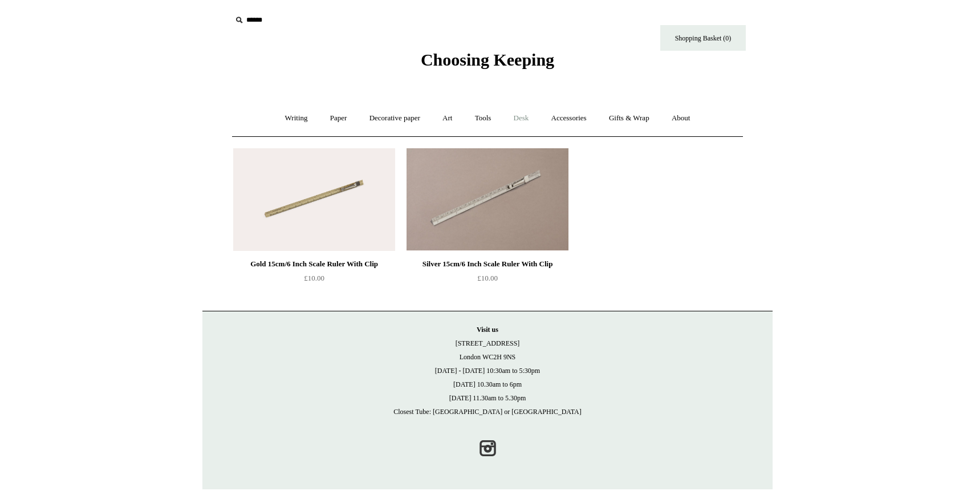
click at [522, 119] on link "Desk +" at bounding box center [521, 118] width 36 height 30
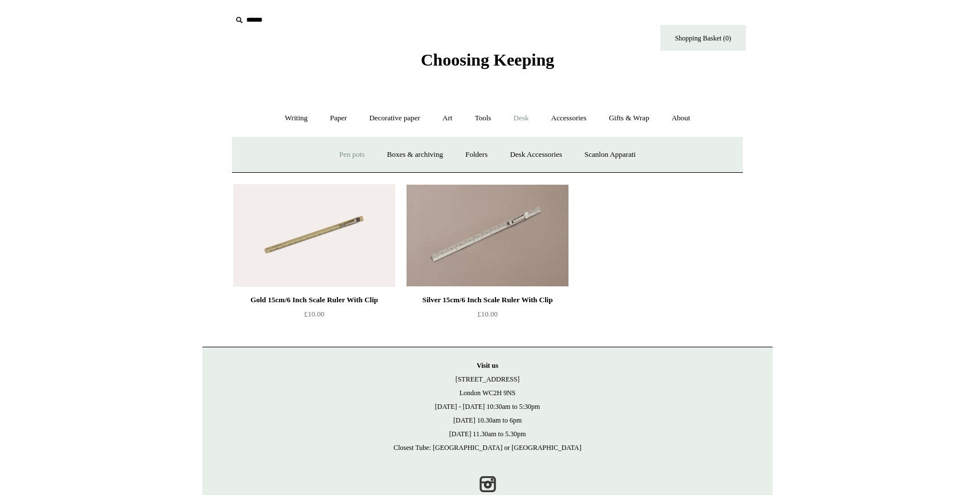
click at [346, 159] on link "Pen pots" at bounding box center [352, 155] width 46 height 30
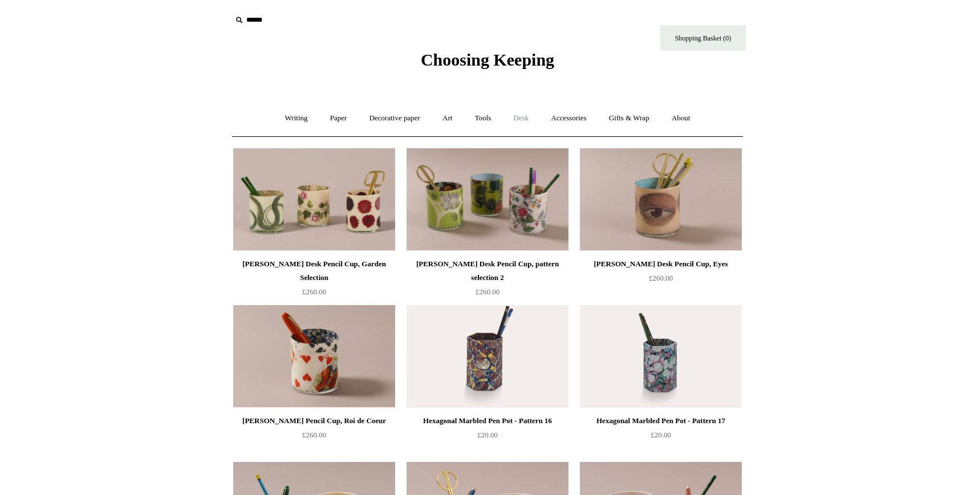
click at [518, 121] on link "Desk +" at bounding box center [521, 118] width 36 height 30
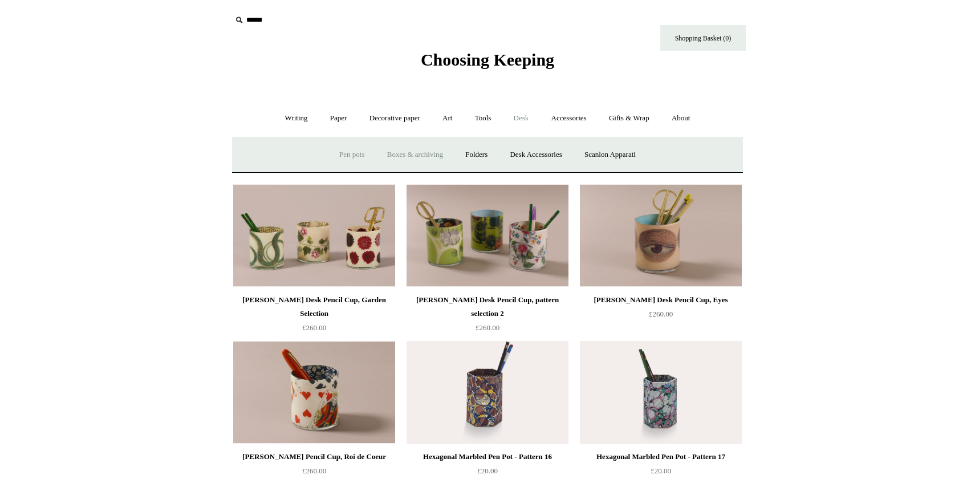
click at [410, 153] on link "Boxes & archiving" at bounding box center [415, 155] width 76 height 30
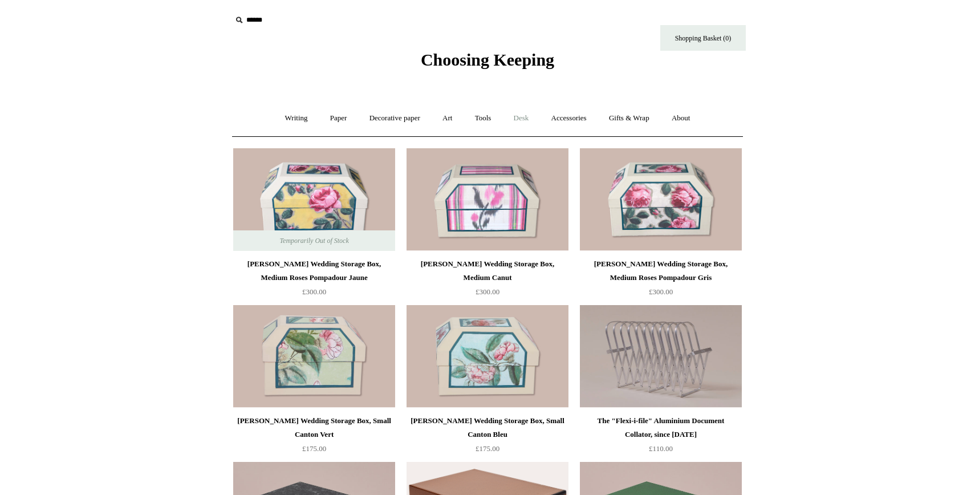
click at [527, 120] on link "Desk +" at bounding box center [521, 118] width 36 height 30
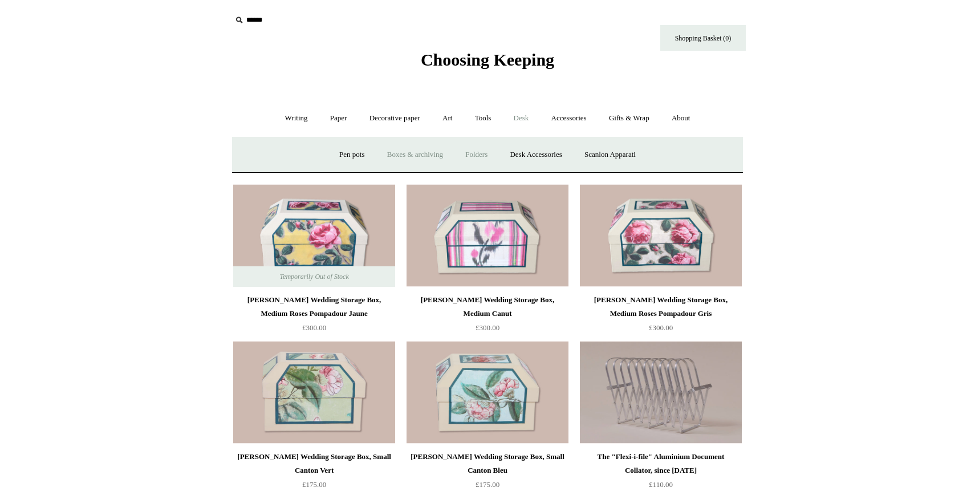
click at [479, 156] on link "Folders" at bounding box center [476, 155] width 43 height 30
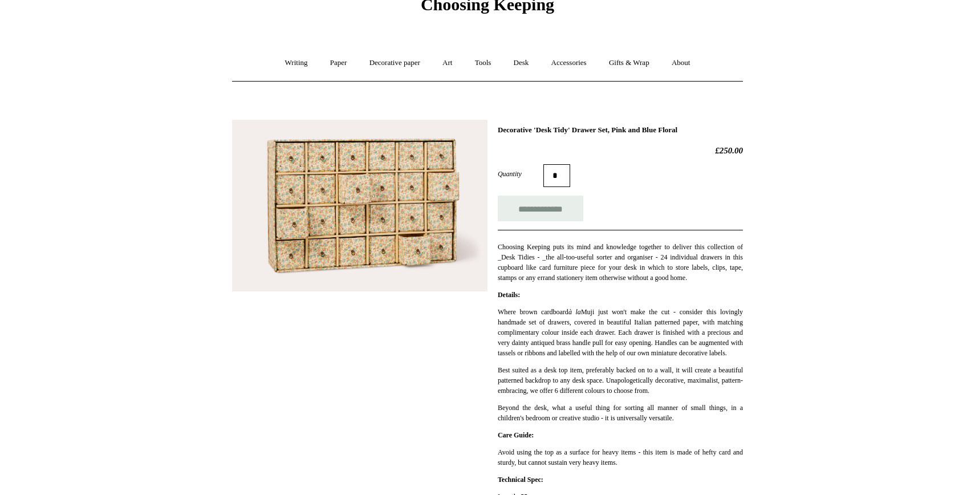
scroll to position [57, 0]
click at [414, 261] on img at bounding box center [359, 204] width 255 height 172
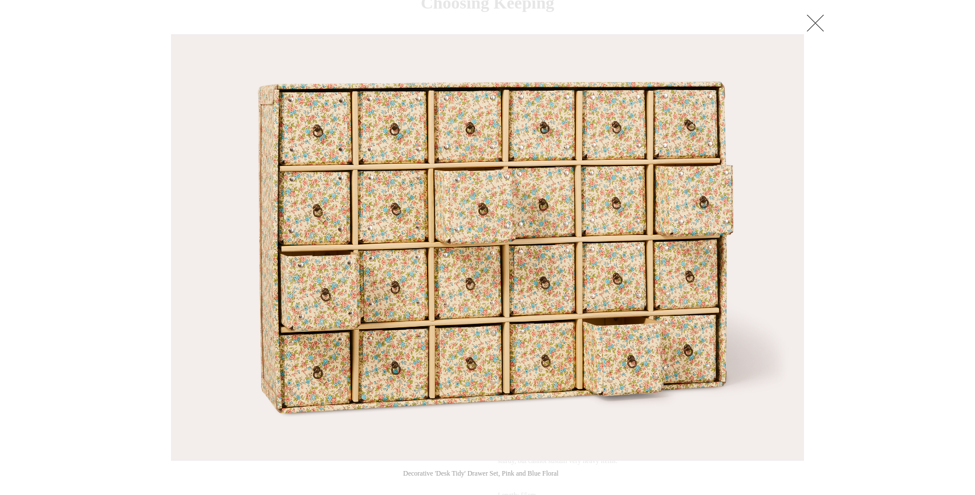
click at [818, 19] on link at bounding box center [815, 22] width 23 height 23
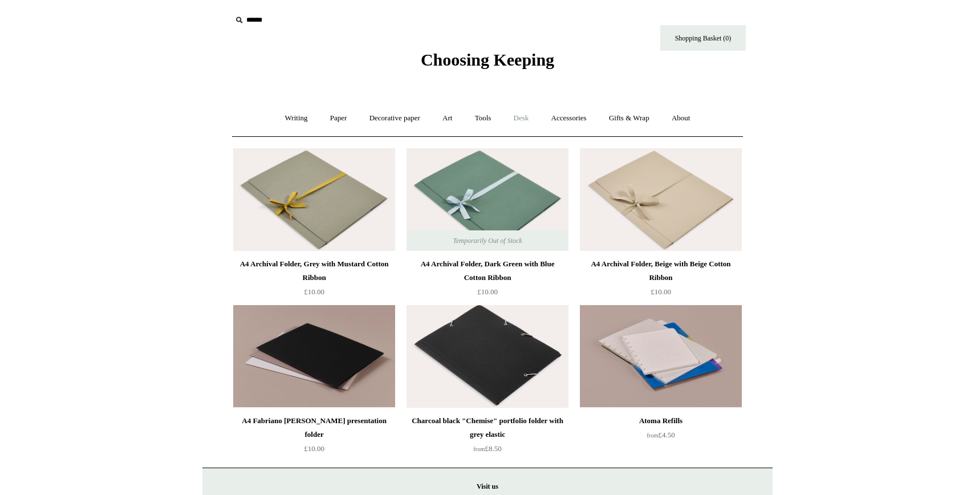
click at [521, 119] on link "Desk +" at bounding box center [521, 118] width 36 height 30
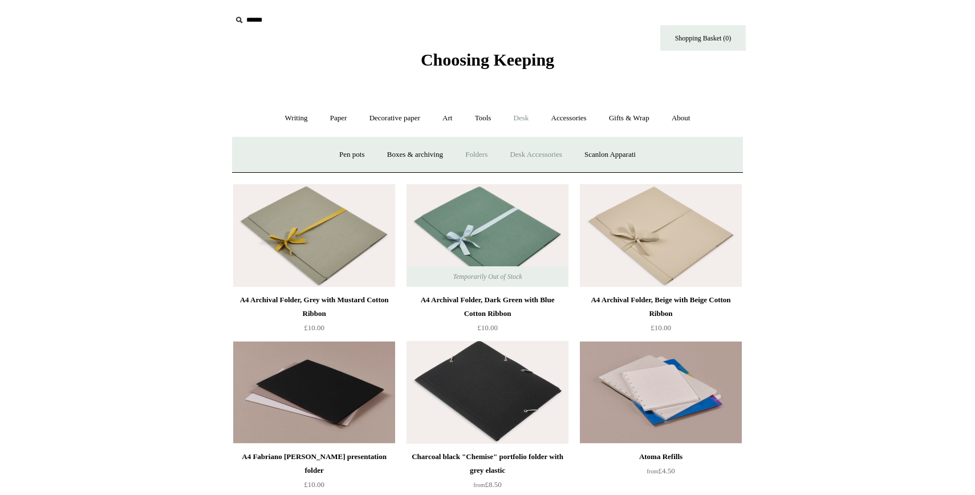
click at [530, 157] on link "Desk Accessories" at bounding box center [535, 155] width 72 height 30
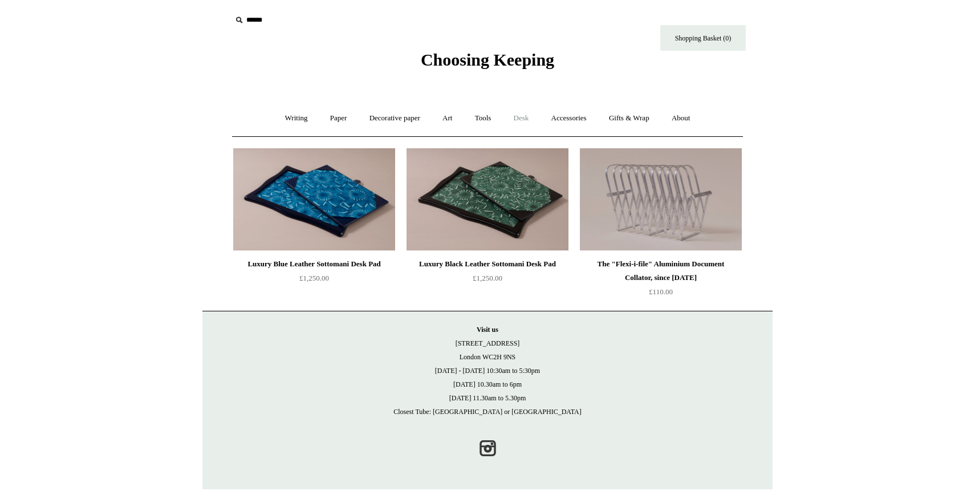
click at [524, 119] on link "Desk +" at bounding box center [521, 118] width 36 height 30
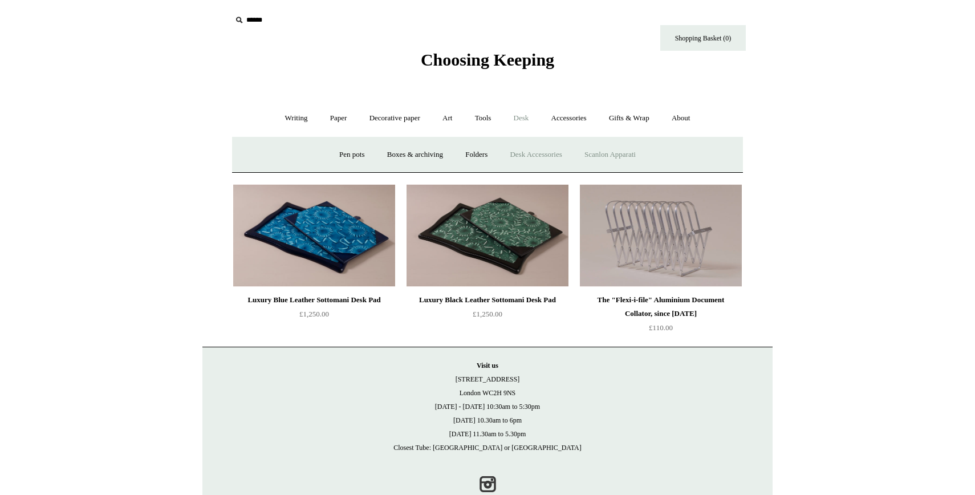
click at [601, 152] on link "Scanlon Apparati" at bounding box center [610, 155] width 72 height 30
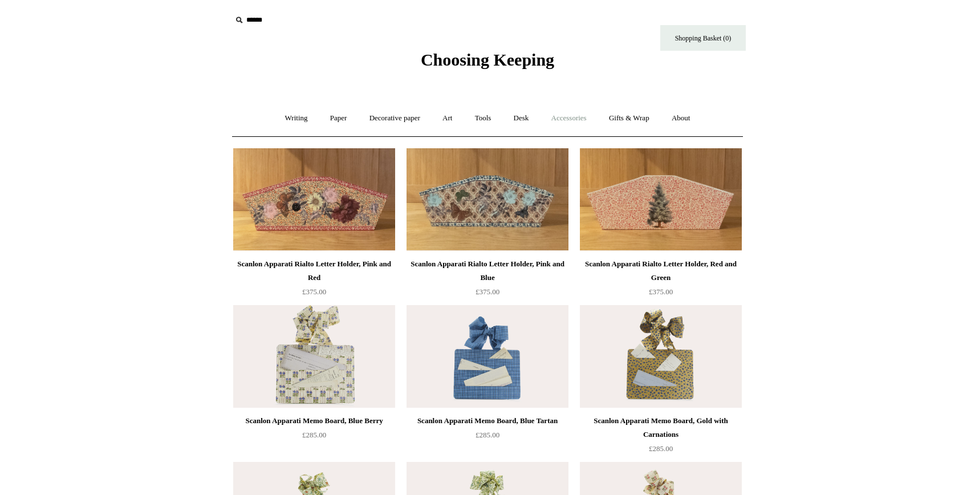
click at [575, 125] on link "Accessories +" at bounding box center [569, 118] width 56 height 30
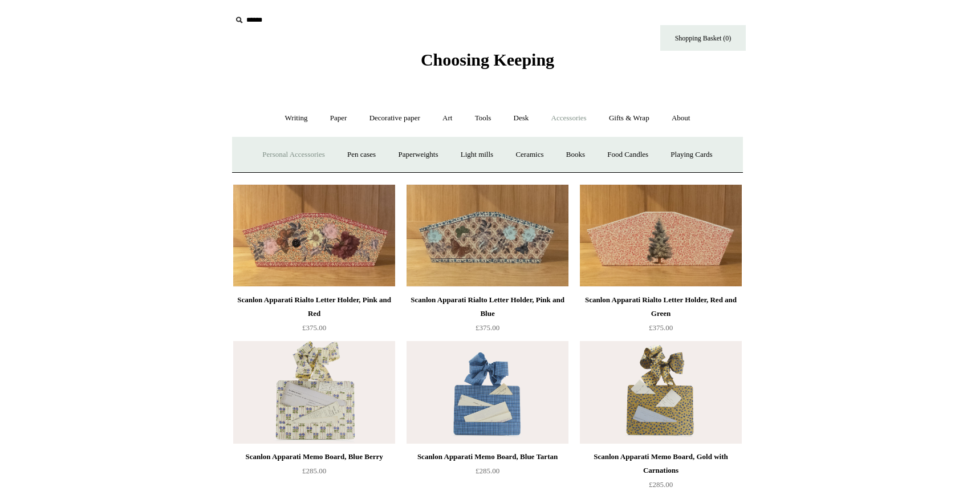
click at [295, 154] on link "Personal Accessories +" at bounding box center [293, 155] width 83 height 30
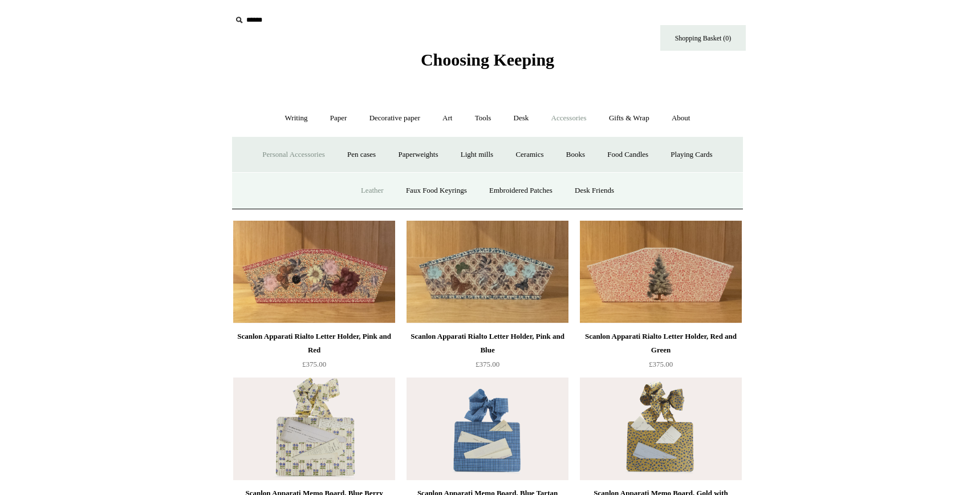
click at [361, 191] on link "Leather" at bounding box center [371, 191] width 43 height 30
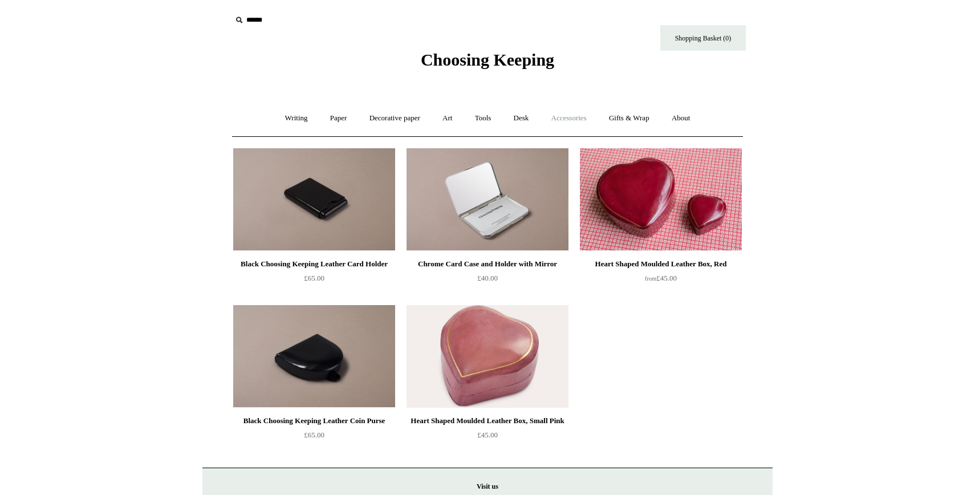
click at [580, 121] on link "Accessories +" at bounding box center [569, 118] width 56 height 30
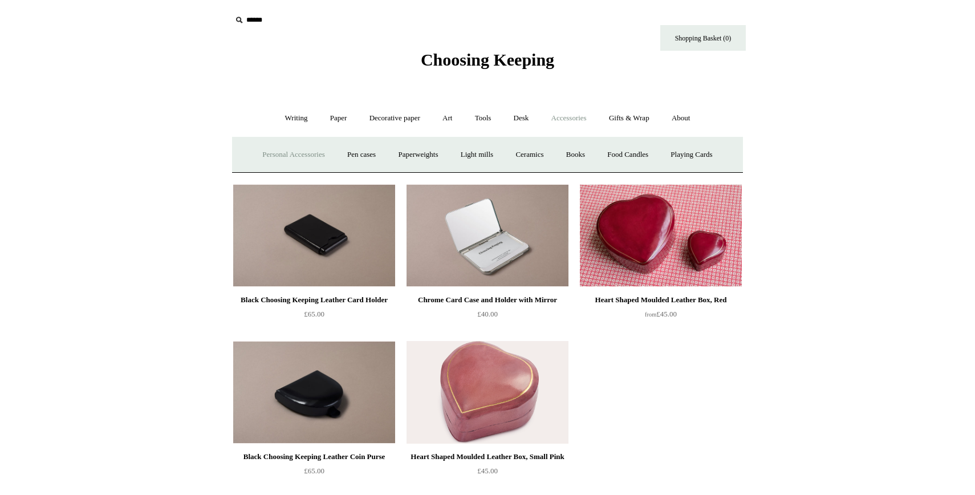
click at [296, 153] on link "Personal Accessories +" at bounding box center [293, 155] width 83 height 30
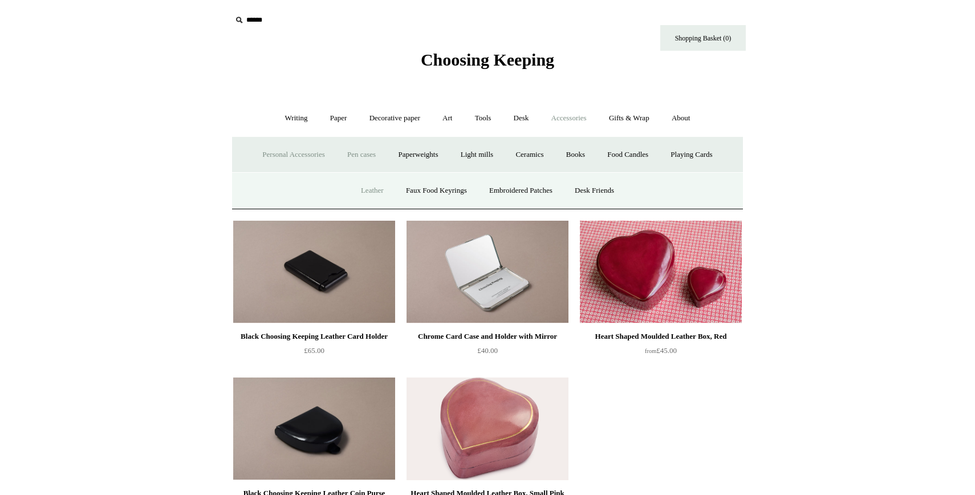
click at [355, 153] on link "Pen cases" at bounding box center [361, 155] width 49 height 30
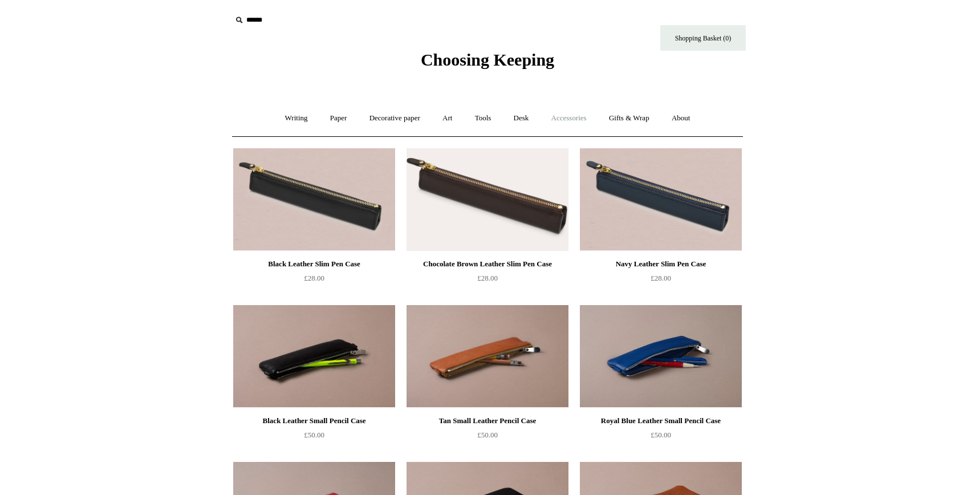
click at [570, 121] on link "Accessories +" at bounding box center [569, 118] width 56 height 30
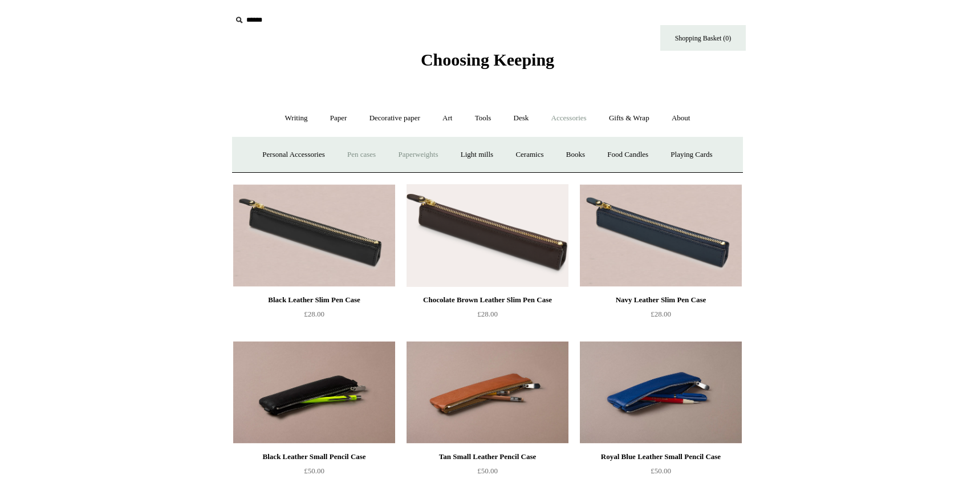
click at [425, 157] on link "Paperweights +" at bounding box center [418, 155] width 60 height 30
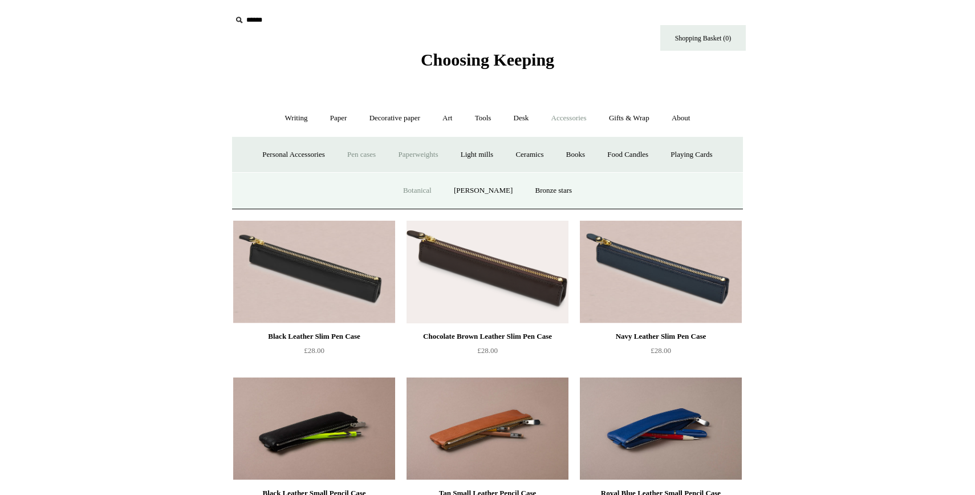
click at [429, 191] on link "Botanical" at bounding box center [417, 191] width 49 height 30
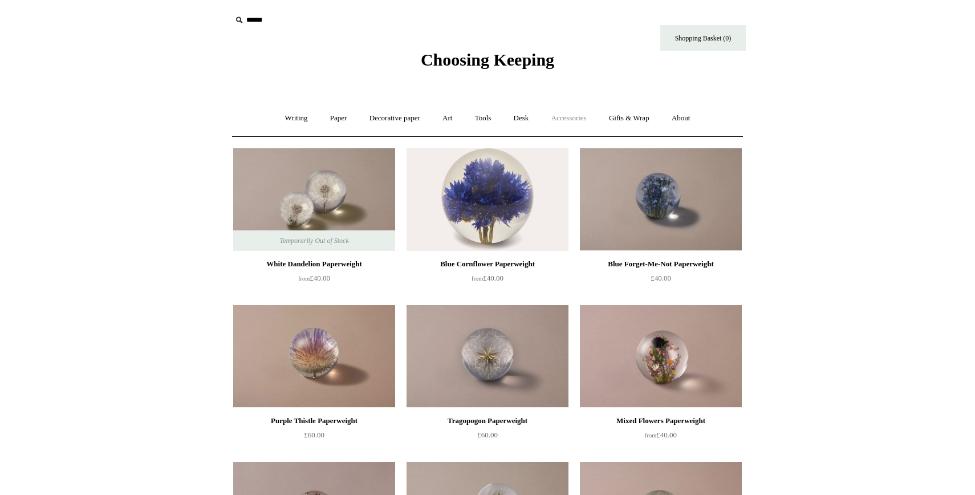
click at [568, 117] on link "Accessories +" at bounding box center [569, 118] width 56 height 30
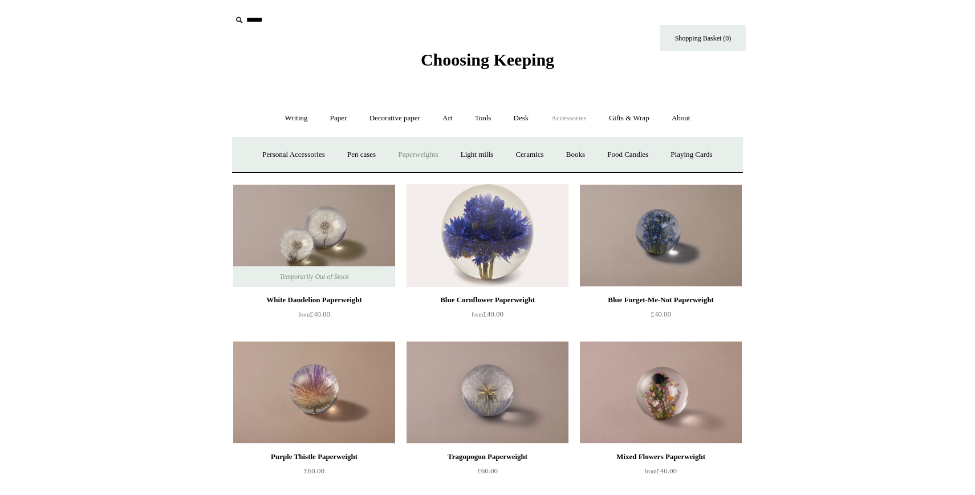
click at [426, 156] on link "Paperweights +" at bounding box center [418, 155] width 60 height 30
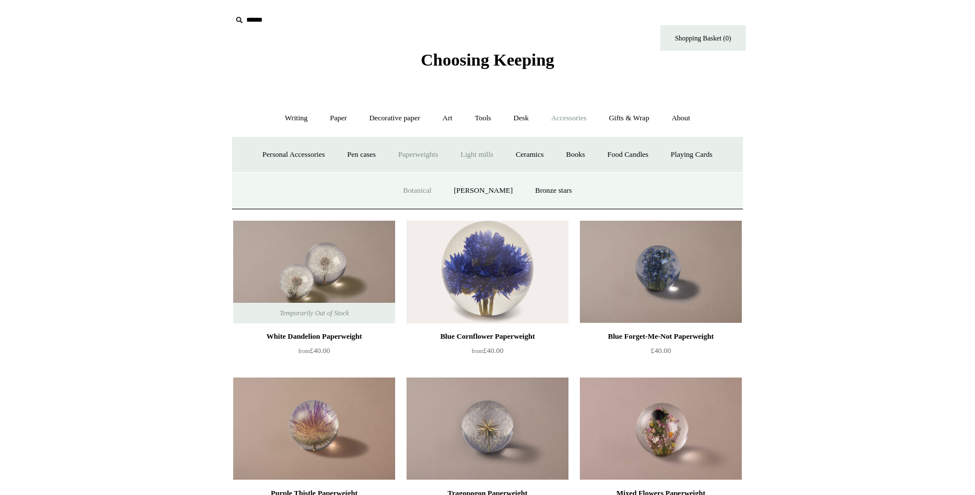
click at [479, 156] on link "Light mills" at bounding box center [476, 155] width 53 height 30
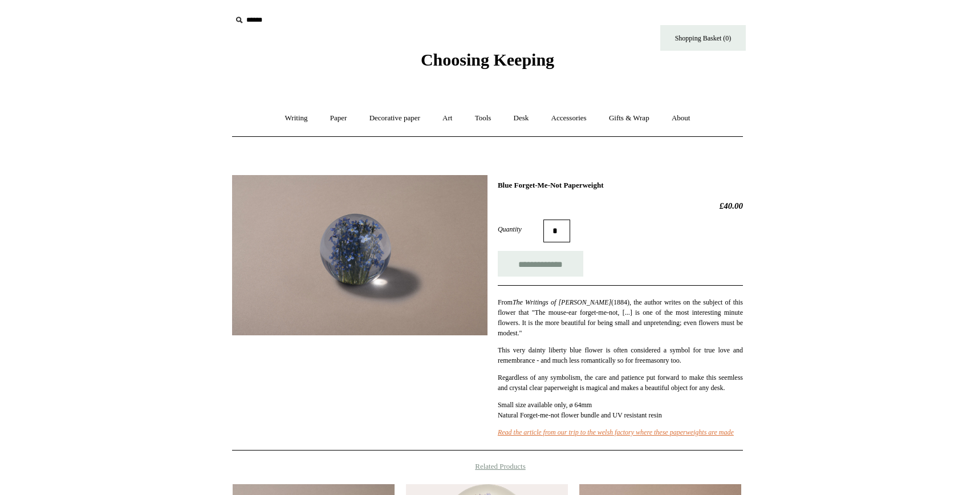
click at [384, 268] on img at bounding box center [359, 255] width 255 height 160
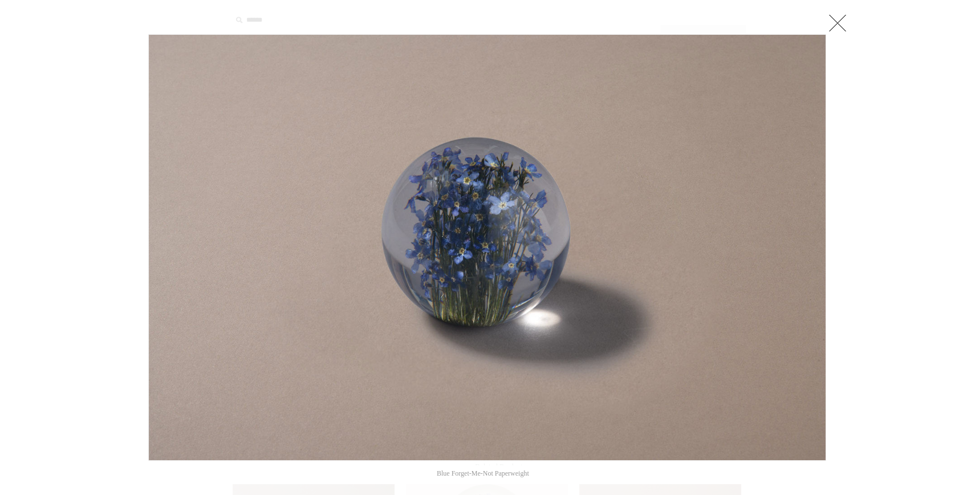
click at [842, 20] on link at bounding box center [837, 22] width 23 height 23
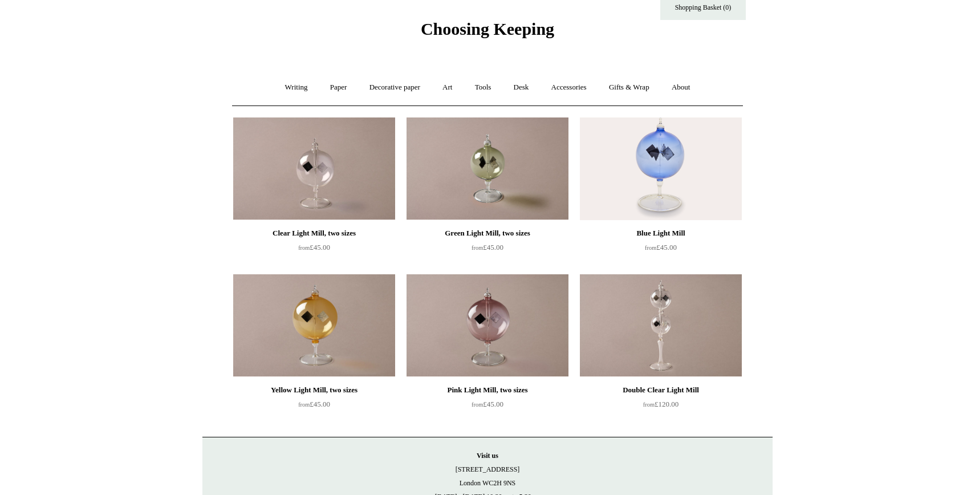
scroll to position [29, 0]
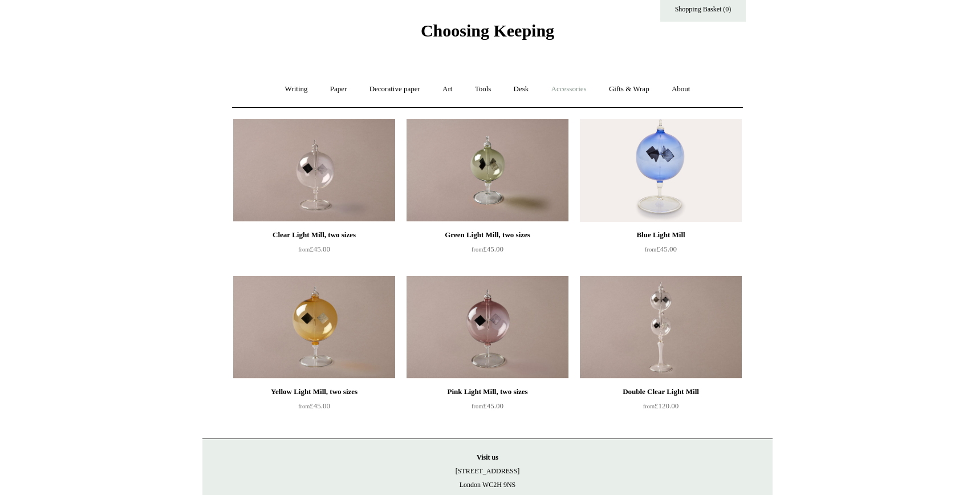
click at [577, 88] on link "Accessories +" at bounding box center [569, 89] width 56 height 30
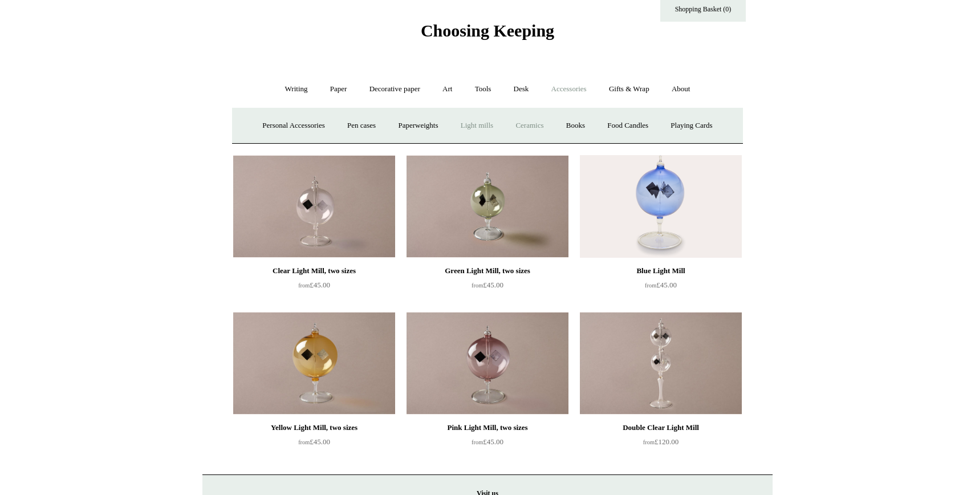
click at [540, 126] on link "Ceramics +" at bounding box center [529, 126] width 48 height 30
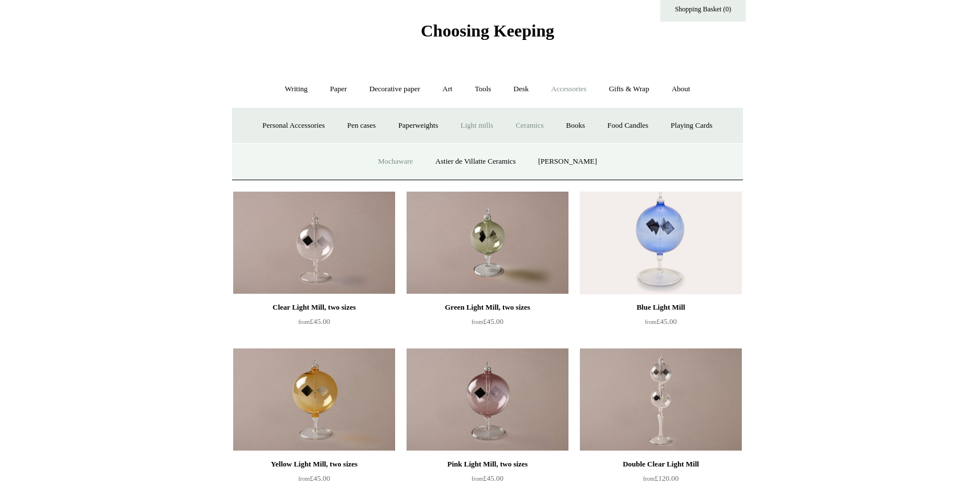
click at [413, 166] on link "Mochaware" at bounding box center [395, 161] width 55 height 30
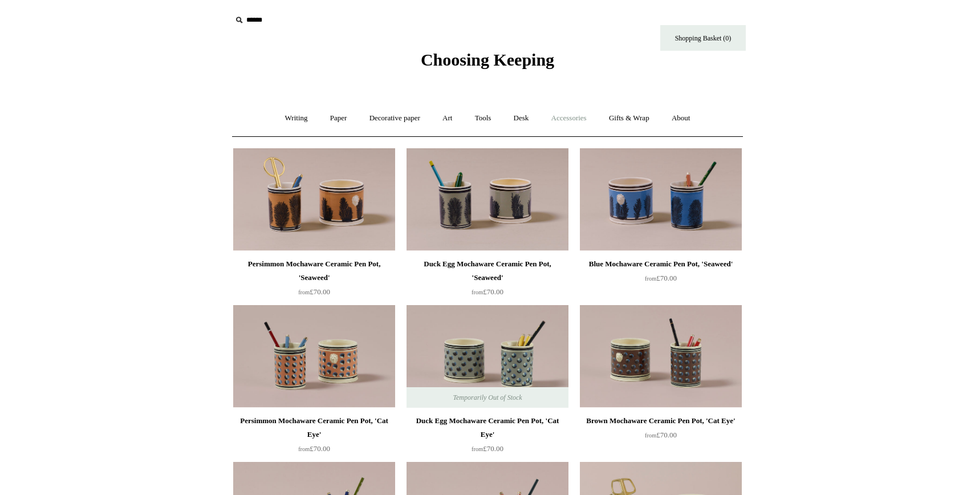
click at [574, 120] on link "Accessories +" at bounding box center [569, 118] width 56 height 30
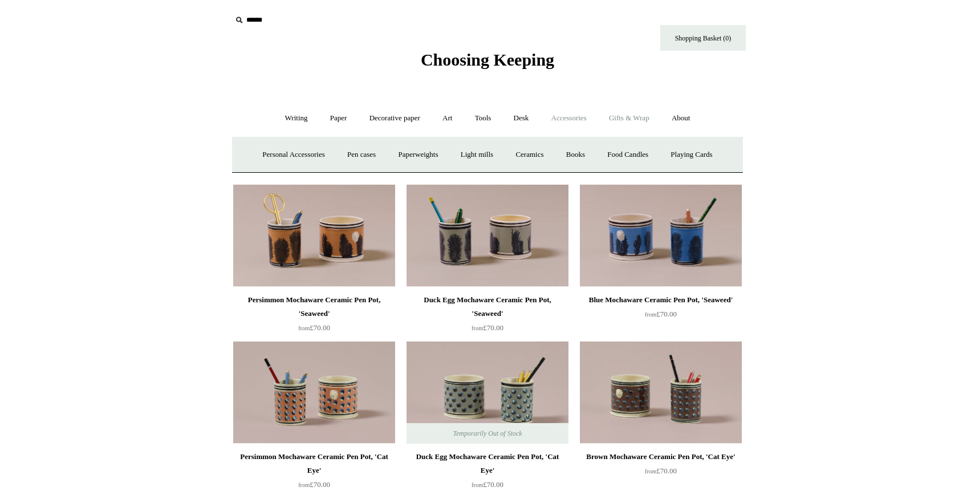
click at [626, 118] on link "Gifts & Wrap +" at bounding box center [628, 118] width 61 height 30
click at [569, 117] on link "Accessories +" at bounding box center [569, 118] width 56 height 30
click at [629, 121] on link "Gifts & Wrap +" at bounding box center [628, 118] width 61 height 30
click at [291, 153] on link "Greeting cards +" at bounding box center [287, 155] width 64 height 30
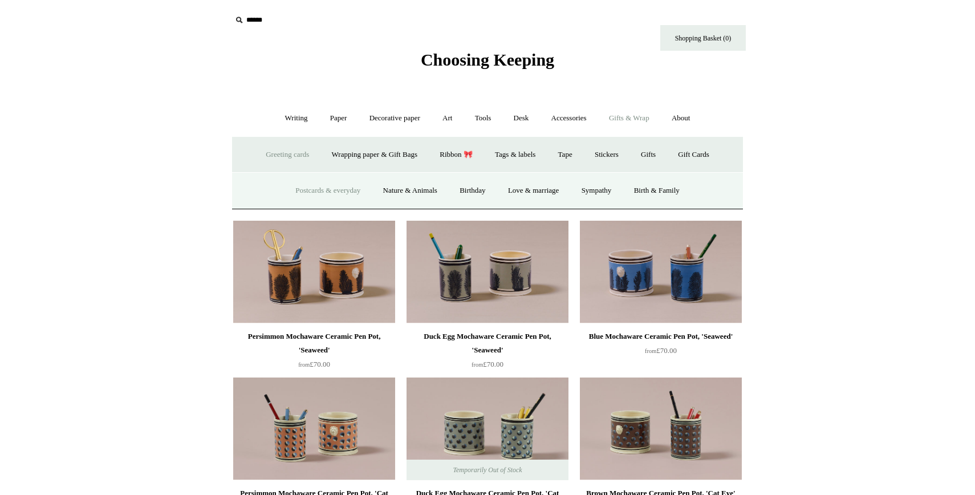
click at [316, 191] on link "Postcards & everyday" at bounding box center [327, 191] width 85 height 30
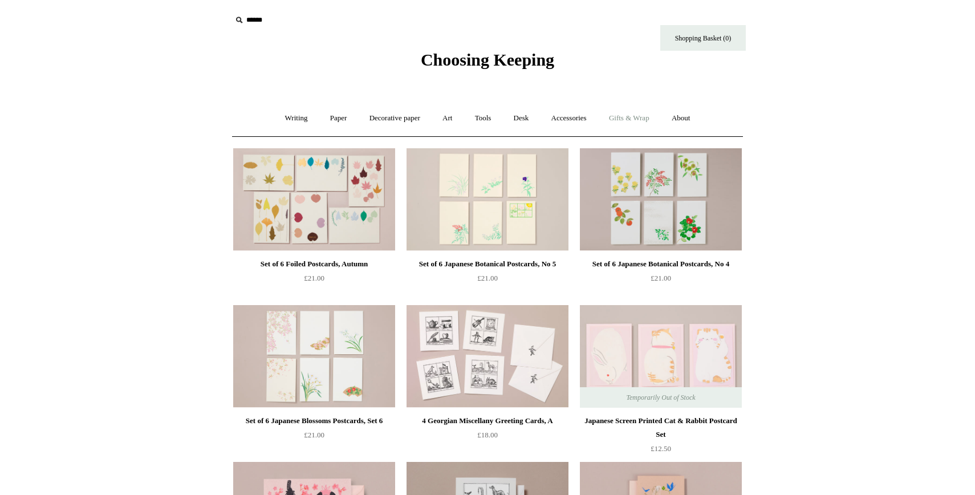
click at [629, 119] on link "Gifts & Wrap +" at bounding box center [628, 118] width 61 height 30
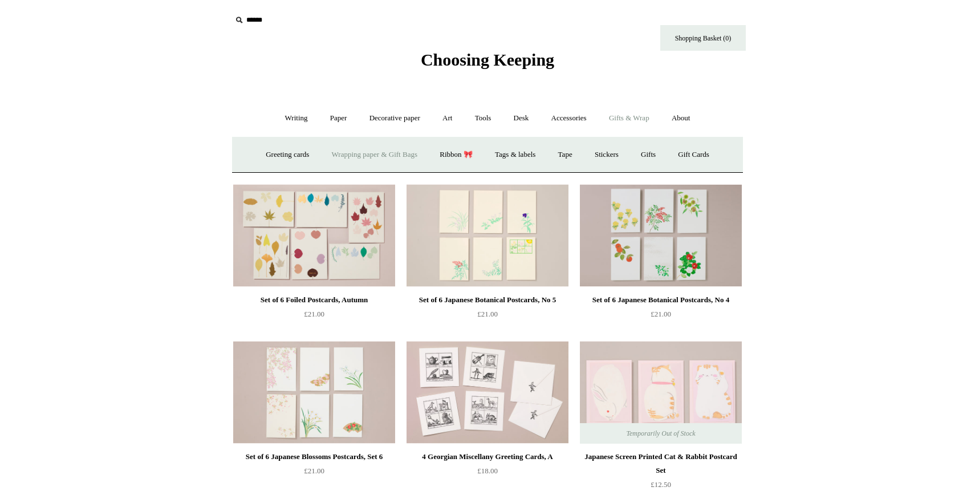
click at [411, 154] on link "Wrapping paper & Gift Bags" at bounding box center [374, 155] width 106 height 30
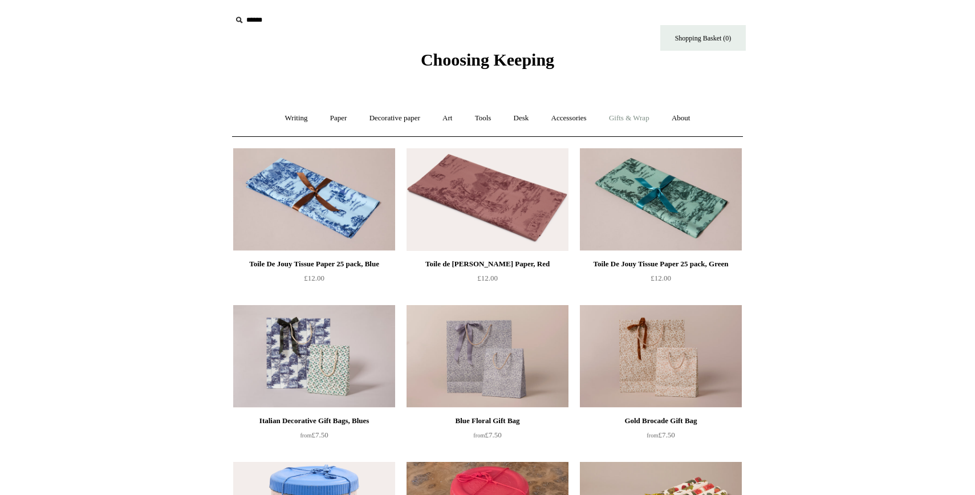
click at [629, 123] on link "Gifts & Wrap +" at bounding box center [628, 118] width 61 height 30
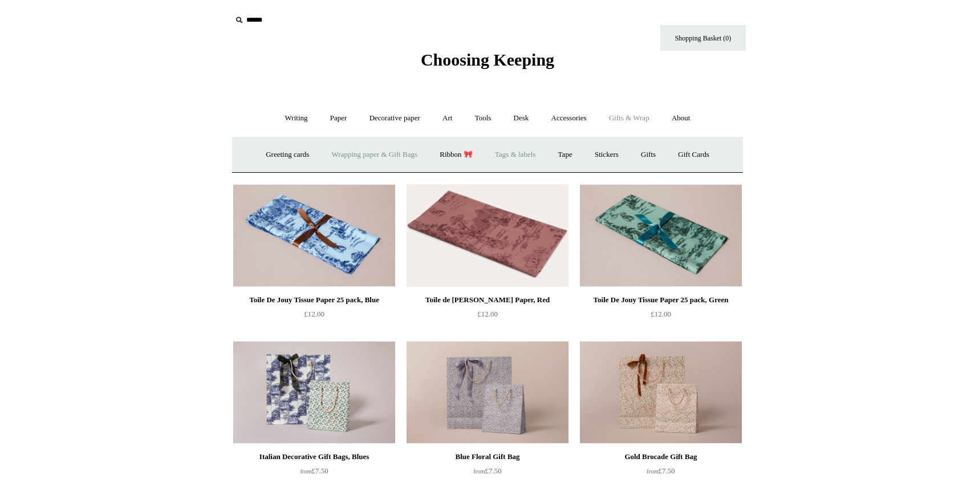
click at [507, 156] on link "Tags & labels" at bounding box center [514, 155] width 61 height 30
